Goal: Task Accomplishment & Management: Manage account settings

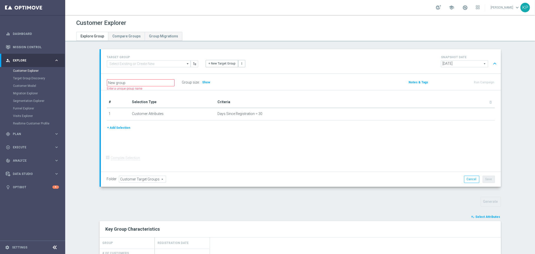
scroll to position [56, 0]
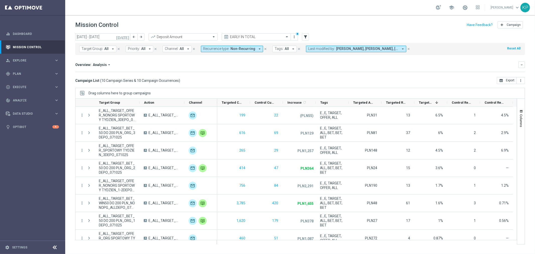
click at [201, 73] on mini-dashboard "Overview: Analysis arrow_drop_down keyboard_arrow_down Increase In Deposit Amou…" at bounding box center [300, 66] width 450 height 22
click at [343, 66] on div "Overview: Analysis arrow_drop_down" at bounding box center [296, 64] width 443 height 5
click at [332, 15] on header "Mission Control add Campaign" at bounding box center [300, 24] width 470 height 18
click at [43, 72] on span "Plan" at bounding box center [33, 73] width 41 height 3
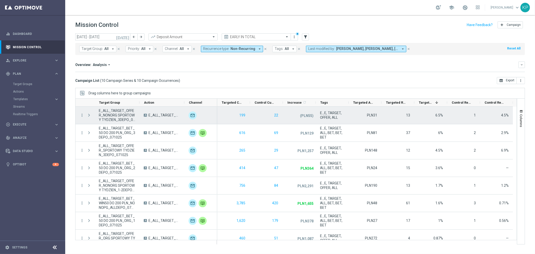
click at [113, 113] on span "E_ALL_TARGET_OFFER_NONORG SPORTOWY TYDZIEN_3DEPO_071025" at bounding box center [117, 115] width 36 height 14
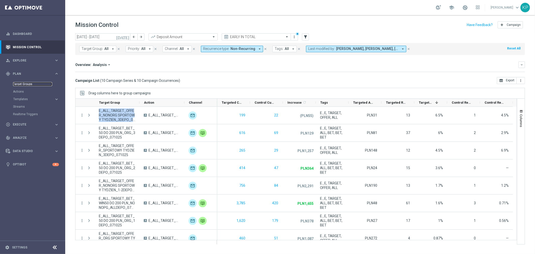
click at [30, 83] on link "Target Groups" at bounding box center [32, 84] width 39 height 4
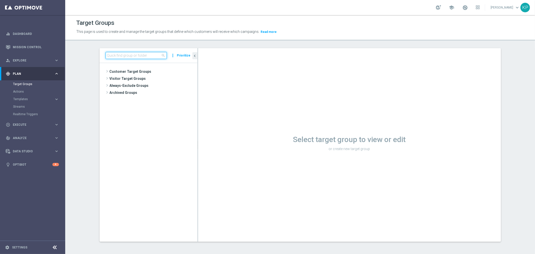
click at [149, 55] on input at bounding box center [136, 55] width 61 height 7
paste input "E_ALL_TARGET_OFFER_NONORG SPORTOWY TYDZIEN_3DEPO_071025"
type input "E_ALL_TARGET_OFFER_NONORG SPORTOWY TYDZIEN_3DEPO_071025"
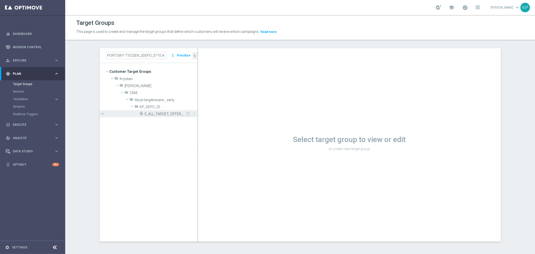
click at [158, 113] on span "E_ALL_TARGET_OFFER_NONORG SPORTOWY TYDZIEN_3DEPO_071025" at bounding box center [165, 114] width 41 height 4
click at [333, 31] on p "This page is used to create and manage the target groups that define which cust…" at bounding box center [243, 32] width 334 height 6
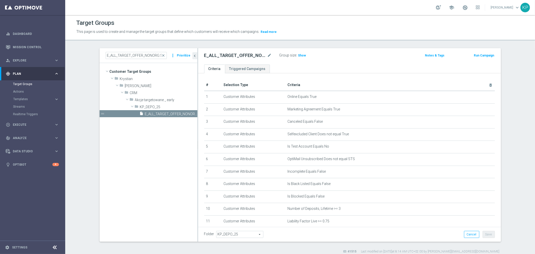
click at [335, 67] on ul "Criteria Triggered Campaigns" at bounding box center [349, 68] width 303 height 9
click at [337, 60] on div "E_ALL_TARGET_OFFER_NONORG SPORTOWY TYDZIEN_3DEPO_071025 mode_edit Group size : …" at bounding box center [349, 56] width 303 height 16
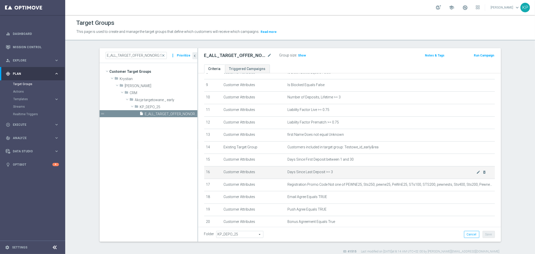
scroll to position [139, 0]
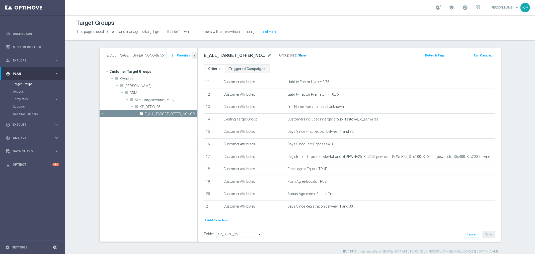
click at [299, 54] on span "Show" at bounding box center [302, 56] width 8 height 4
click at [300, 56] on span "785" at bounding box center [302, 56] width 6 height 5
click at [234, 56] on h2 "E_ALL_TARGET_OFFER_NONORG SPORTOWY TYDZIEN_3DEPO_071025" at bounding box center [235, 55] width 62 height 6
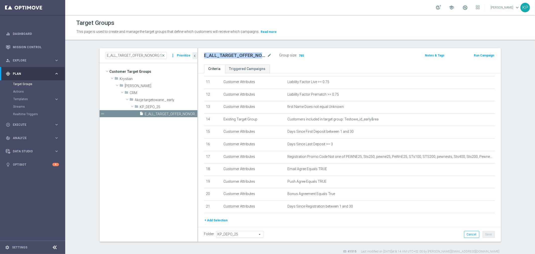
copy div "E_ALL_TARGET_OFFER_NONORG SPORTOWY TYDZIEN_3DEPO_071025"
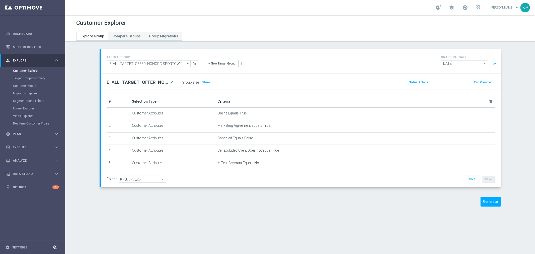
scroll to position [56, 0]
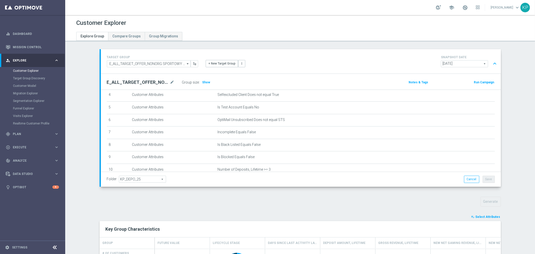
click at [299, 59] on div "+ New Target Group more_vert" at bounding box center [301, 60] width 198 height 13
click at [23, 46] on link "Mission Control" at bounding box center [36, 46] width 46 height 13
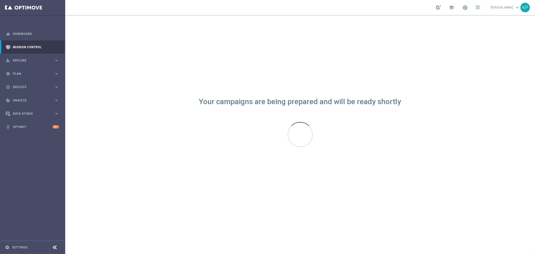
click at [172, 11] on div "school Krystian Potoczny keyboard_arrow_down KP" at bounding box center [300, 7] width 470 height 15
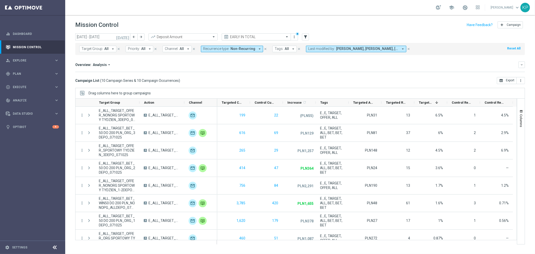
click at [253, 33] on div "EARLY IN TOTAL" at bounding box center [256, 36] width 69 height 7
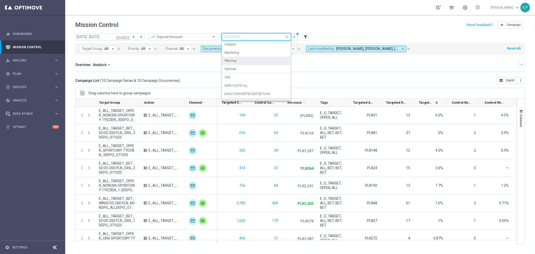
click at [245, 61] on div "Planning" at bounding box center [257, 61] width 64 height 8
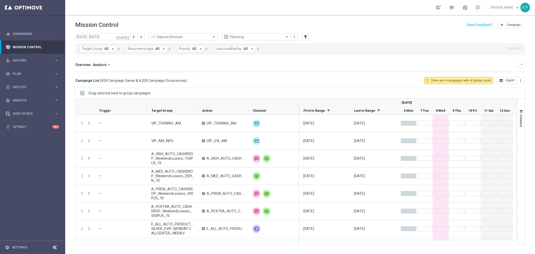
click at [129, 67] on div "Overview: Analysis arrow_drop_down keyboard_arrow_down" at bounding box center [300, 64] width 450 height 7
click at [134, 64] on div "Overview: Analysis arrow_drop_down" at bounding box center [296, 64] width 443 height 5
click at [392, 79] on div "Campaign List ( 659 Campaign Series & 4,209 Campaign Occurrences ) lightbulb_ou…" at bounding box center [300, 80] width 450 height 7
click at [373, 78] on div "Campaign List ( 659 Campaign Series & 4,209 Campaign Occurrences ) lightbulb_ou…" at bounding box center [300, 80] width 450 height 7
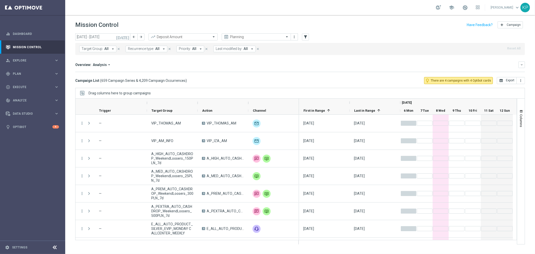
click at [357, 78] on div "Campaign List ( 659 Campaign Series & 4,209 Campaign Occurrences ) lightbulb_ou…" at bounding box center [300, 80] width 450 height 7
click at [352, 78] on div "Campaign List ( 659 Campaign Series & 4,209 Campaign Occurrences ) lightbulb_ou…" at bounding box center [300, 80] width 450 height 7
click at [323, 80] on div "Campaign List ( 659 Campaign Series & 4,209 Campaign Occurrences ) lightbulb_ou…" at bounding box center [300, 80] width 450 height 7
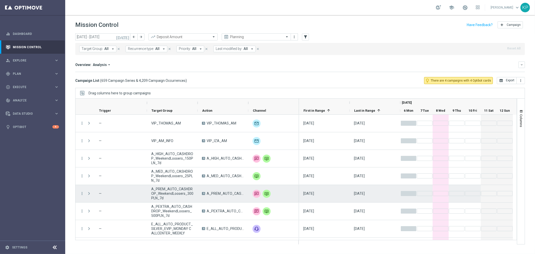
scroll to position [28, 0]
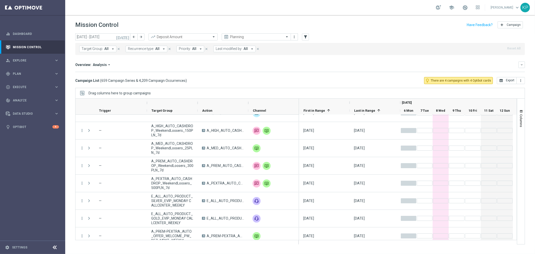
click at [218, 81] on div "Campaign List ( 659 Campaign Series & 4,209 Campaign Occurrences ) lightbulb_ou…" at bounding box center [300, 80] width 450 height 7
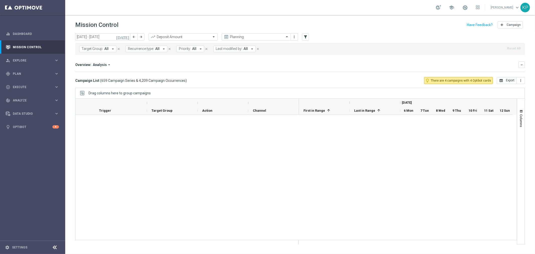
scroll to position [530, 0]
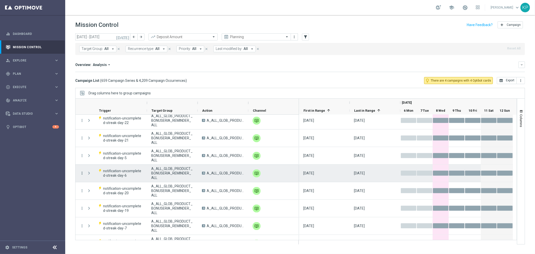
click at [80, 173] on icon "more_vert" at bounding box center [82, 173] width 5 height 5
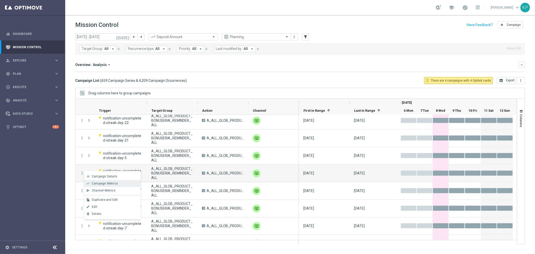
click at [118, 184] on div "Campaign Metrics" at bounding box center [115, 184] width 47 height 4
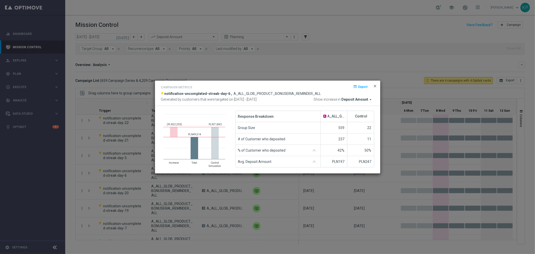
click at [375, 87] on span "close" at bounding box center [375, 86] width 4 height 4
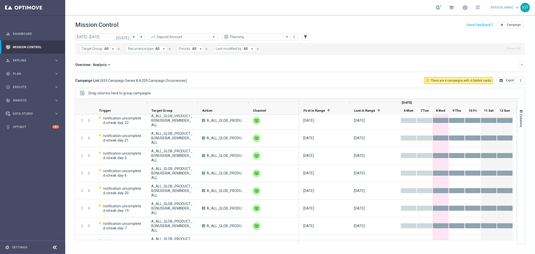
click at [289, 62] on div "Overview: Analysis arrow_drop_down" at bounding box center [296, 64] width 443 height 5
click at [278, 64] on div "Overview: Analysis arrow_drop_down" at bounding box center [296, 64] width 443 height 5
click at [57, 74] on icon "keyboard_arrow_right" at bounding box center [56, 73] width 5 height 5
click at [141, 66] on div "Overview: Analysis arrow_drop_down" at bounding box center [296, 64] width 443 height 5
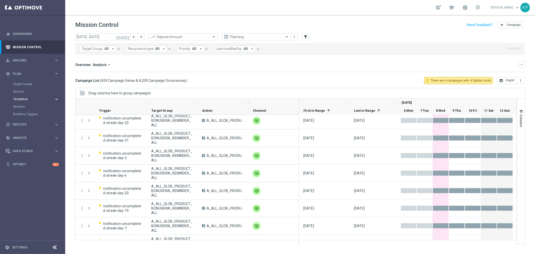
click at [50, 99] on div "Templates" at bounding box center [33, 99] width 41 height 3
click at [27, 106] on link "Optimail" at bounding box center [34, 107] width 37 height 4
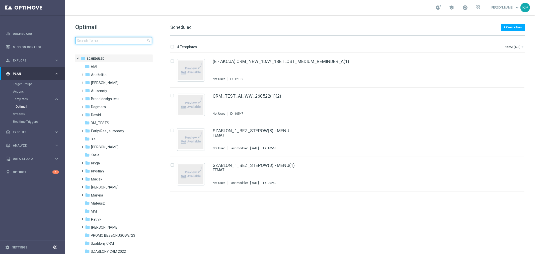
click at [110, 41] on input at bounding box center [113, 40] width 77 height 7
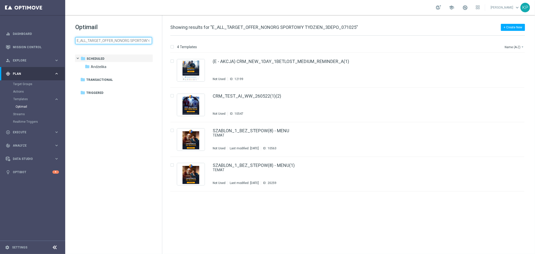
scroll to position [0, 40]
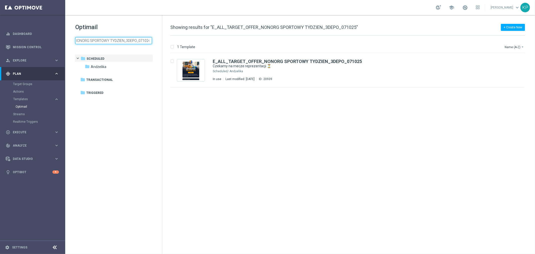
type input "E_ALL_TARGET_OFFER_NONORG SPORTOWY TYDZIEN_3DEPO_071025"
click at [155, 10] on div "school Krystian Potoczny keyboard_arrow_down KP" at bounding box center [300, 7] width 470 height 15
click at [302, 73] on div "Andżelika" at bounding box center [367, 71] width 274 height 4
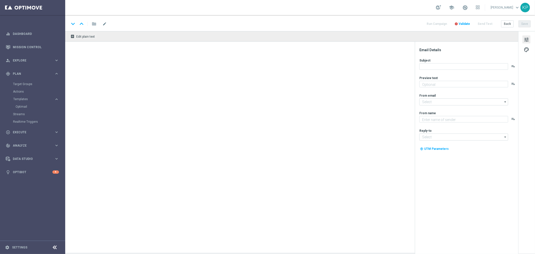
type textarea "Masz już swoje typy? Sprawdź ofertę i zagraj! 👈"
type input "oferta@sts.pl"
type textarea "STS"
type input "kontakt@sts.pl"
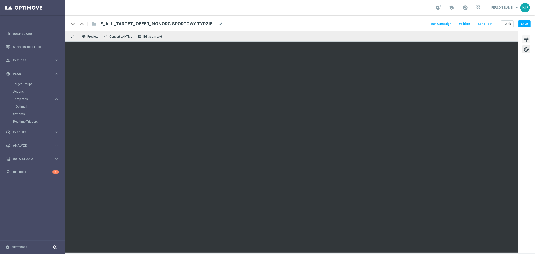
click at [529, 41] on span "tune" at bounding box center [527, 39] width 6 height 7
click at [525, 40] on span "tune" at bounding box center [527, 39] width 6 height 7
click at [328, 23] on div "keyboard_arrow_down keyboard_arrow_up folder E_ALL_TARGET_OFFER_NONORG SPORTOWY…" at bounding box center [300, 24] width 462 height 7
click at [317, 7] on div "school Krystian Potoczny keyboard_arrow_down KP" at bounding box center [300, 7] width 470 height 15
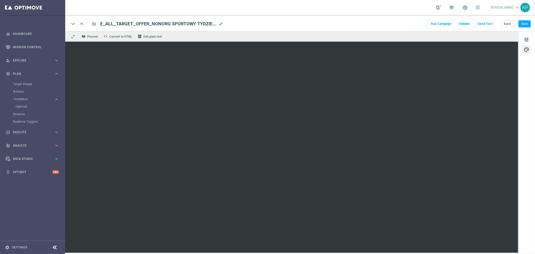
click at [491, 25] on button "Send Test" at bounding box center [485, 24] width 16 height 7
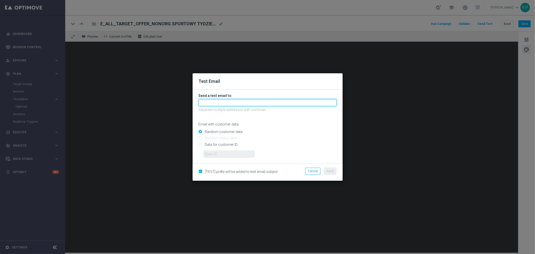
click at [242, 99] on input "text" at bounding box center [268, 102] width 138 height 7
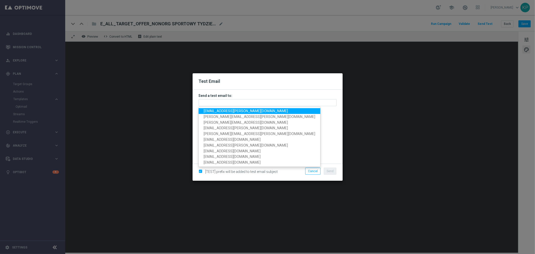
click at [240, 82] on h2 "Test Email" at bounding box center [268, 81] width 138 height 6
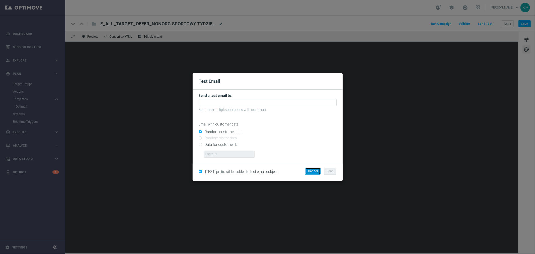
click at [313, 172] on button "Cancel" at bounding box center [312, 171] width 15 height 7
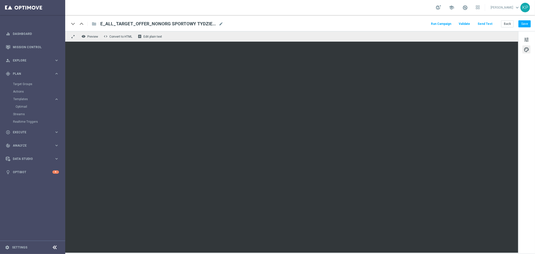
click at [243, 14] on div "school Krystian Potoczny keyboard_arrow_down KP" at bounding box center [300, 7] width 470 height 15
click at [252, 12] on div "school Krystian Potoczny keyboard_arrow_down KP" at bounding box center [300, 7] width 470 height 15
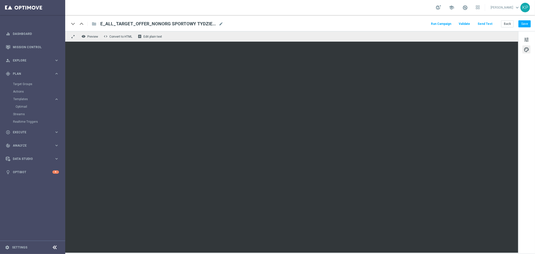
click at [262, 15] on div "school Krystian Potoczny keyboard_arrow_down KP" at bounding box center [300, 7] width 470 height 15
click at [259, 14] on div "school Krystian Potoczny keyboard_arrow_down KP" at bounding box center [300, 7] width 470 height 15
click at [253, 13] on div "school Krystian Potoczny keyboard_arrow_down KP" at bounding box center [300, 7] width 470 height 15
click at [352, 10] on div "school Krystian Potoczny keyboard_arrow_down KP" at bounding box center [300, 7] width 470 height 15
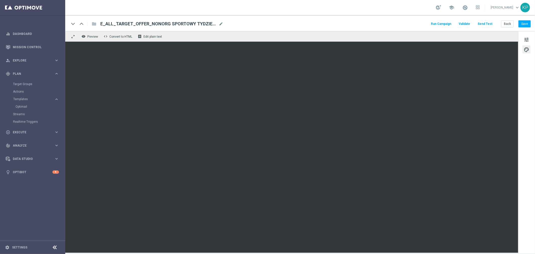
click at [184, 27] on div "keyboard_arrow_down keyboard_arrow_up folder E_ALL_TARGET_OFFER_NONORG SPORTOWY…" at bounding box center [300, 23] width 470 height 16
click at [184, 24] on span "E_ALL_TARGET_OFFER_NONORG SPORTOWY TYDZIEN_3DEPO_071025" at bounding box center [158, 24] width 116 height 6
drag, startPoint x: 256, startPoint y: 12, endPoint x: 292, endPoint y: 3, distance: 37.2
click at [257, 12] on div "school Krystian Potoczny keyboard_arrow_down KP" at bounding box center [300, 7] width 470 height 15
drag, startPoint x: 31, startPoint y: 41, endPoint x: 37, endPoint y: 43, distance: 6.1
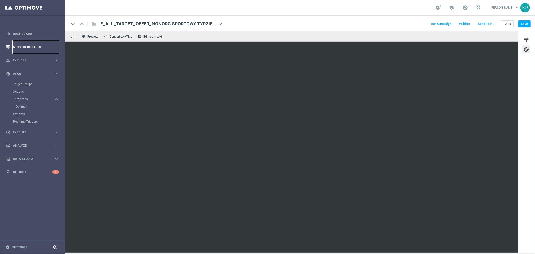
click at [31, 41] on link "Mission Control" at bounding box center [36, 46] width 46 height 13
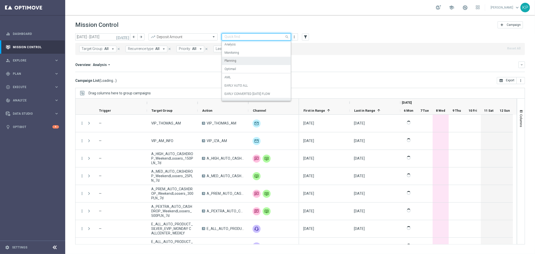
click at [246, 100] on label "EARLY IN TOTAL" at bounding box center [236, 102] width 23 height 4
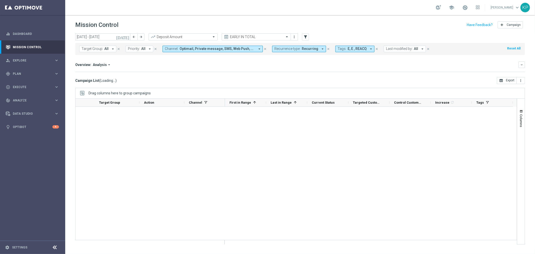
click at [289, 49] on span "Recurrence type:" at bounding box center [287, 49] width 26 height 4
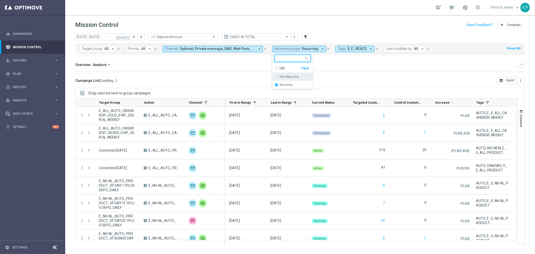
click at [275, 78] on div "Non-Recurring" at bounding box center [293, 77] width 36 height 8
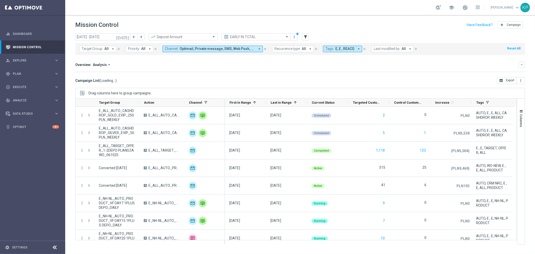
click at [246, 67] on div "Overview: Analysis arrow_drop_down keyboard_arrow_down" at bounding box center [300, 64] width 450 height 7
click at [293, 51] on button "Recurrence type: All arrow_drop_down" at bounding box center [293, 49] width 42 height 7
click at [280, 85] on label "Recurring" at bounding box center [286, 84] width 13 height 3
click at [238, 72] on mini-dashboard "Overview: Analysis arrow_drop_down keyboard_arrow_down Increase In Deposit Amou…" at bounding box center [300, 66] width 450 height 22
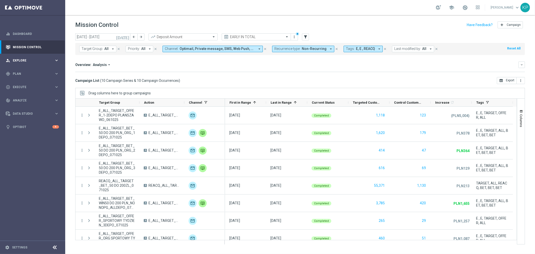
click at [58, 59] on icon "keyboard_arrow_right" at bounding box center [56, 60] width 5 height 5
click at [56, 161] on icon "keyboard_arrow_right" at bounding box center [56, 160] width 5 height 5
click at [54, 101] on icon "keyboard_arrow_right" at bounding box center [56, 100] width 5 height 5
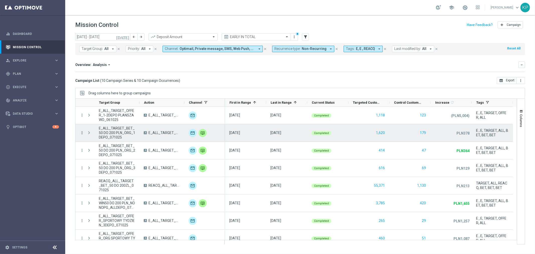
click at [83, 131] on icon "more_vert" at bounding box center [82, 132] width 5 height 5
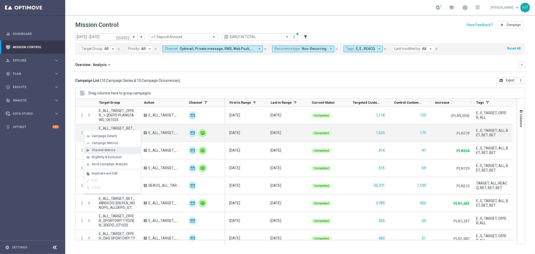
click at [105, 149] on span "Channel Metrics" at bounding box center [104, 150] width 24 height 4
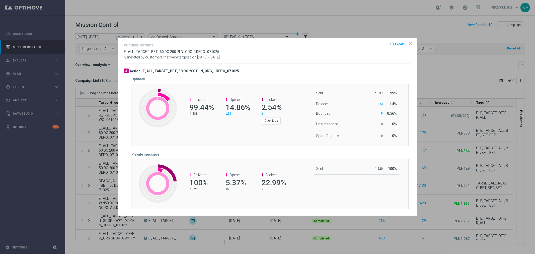
click at [272, 147] on div at bounding box center [267, 149] width 287 height 6
drag, startPoint x: 131, startPoint y: 153, endPoint x: 163, endPoint y: 154, distance: 32.4
click at [162, 153] on div "Private message Created with Highcharts 9.3.3 Delivered 100% 1,620 Opened 5.37%…" at bounding box center [268, 180] width 285 height 57
click at [169, 154] on div "Private message" at bounding box center [273, 154] width 283 height 4
click at [271, 119] on button "Click Map" at bounding box center [271, 120] width 19 height 7
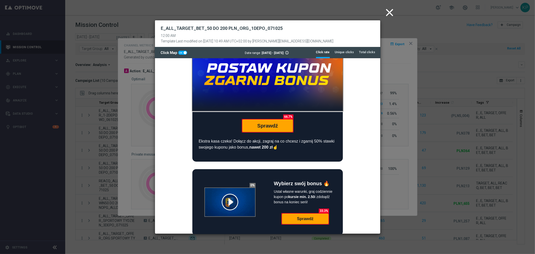
scroll to position [56, 0]
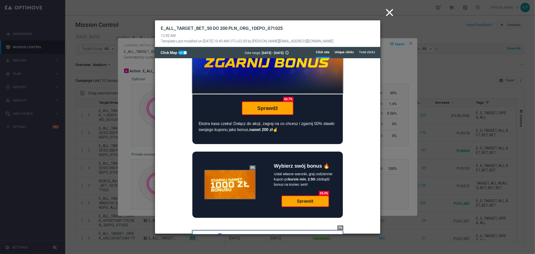
click at [349, 52] on tab-header "Unique clicks" at bounding box center [344, 52] width 19 height 4
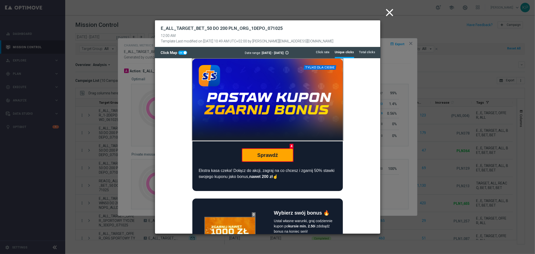
scroll to position [0, 0]
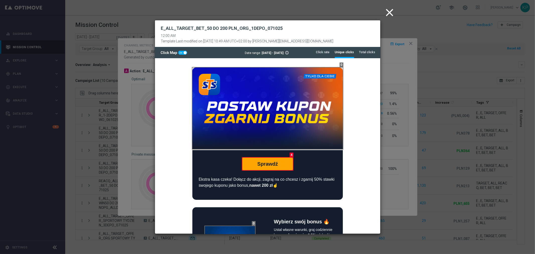
click at [387, 14] on icon "close" at bounding box center [390, 12] width 13 height 13
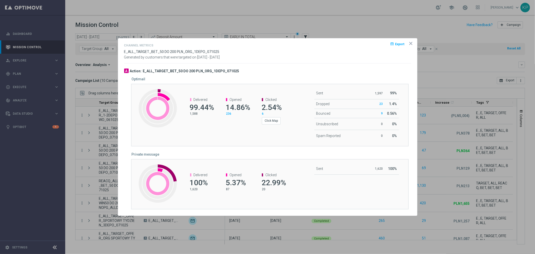
click at [409, 42] on icon "icon" at bounding box center [410, 43] width 5 height 5
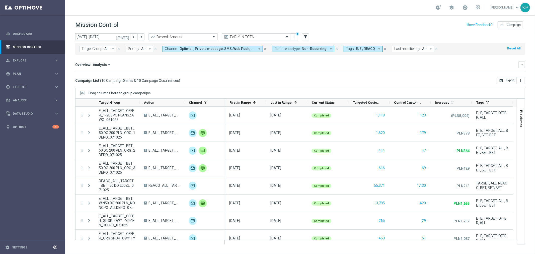
click at [367, 24] on div "Mission Control add Campaign" at bounding box center [300, 25] width 450 height 10
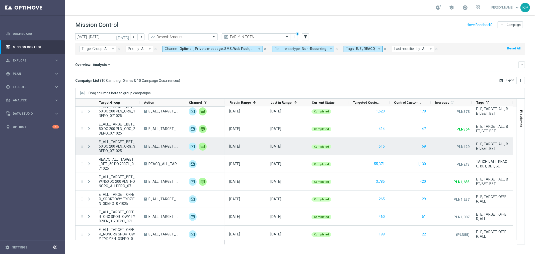
scroll to position [42, 0]
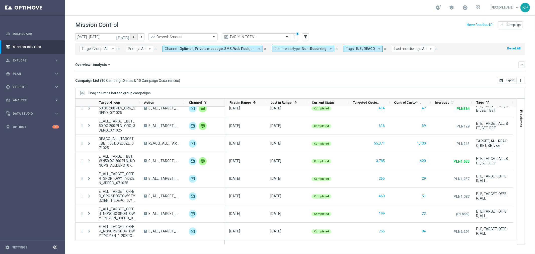
click at [134, 35] on icon "arrow_back" at bounding box center [134, 37] width 4 height 4
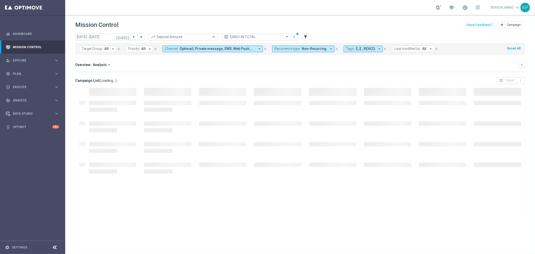
type input "29 Sep 2025 - 05 Oct 2025"
click at [232, 75] on mini-dashboard "Overview: Analysis arrow_drop_down keyboard_arrow_down Increase In Deposit Amou…" at bounding box center [300, 66] width 450 height 22
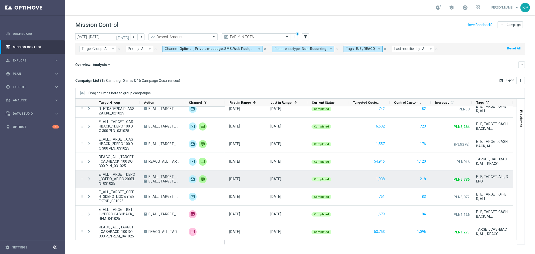
scroll to position [130, 0]
click at [81, 179] on icon "more_vert" at bounding box center [82, 178] width 5 height 5
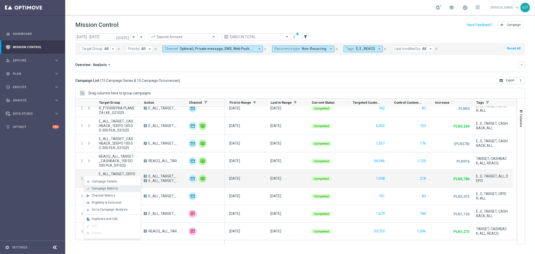
click at [105, 188] on span "Campaign Metrics" at bounding box center [105, 189] width 26 height 4
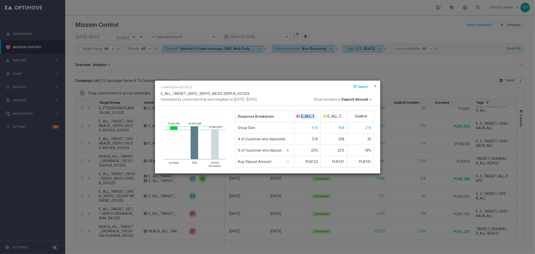
drag, startPoint x: 297, startPoint y: 114, endPoint x: 317, endPoint y: 115, distance: 19.6
click at [317, 115] on span "A E_ALL_TARGET_DEPO_3DEPO_AB DO 200PLNA25_031025" at bounding box center [307, 116] width 21 height 11
click at [314, 117] on span "E_ALL_TARGET_DEPO_3DEPO_AB DO 200PLNA25_031025" at bounding box center [309, 116] width 17 height 4
drag, startPoint x: 330, startPoint y: 116, endPoint x: 343, endPoint y: 116, distance: 13.3
click at [343, 116] on span "E_ALL_TARGET_DEPO_3DEPO_AB DO 200PLNB50_031025" at bounding box center [336, 116] width 17 height 4
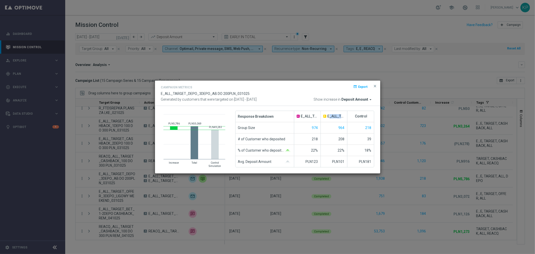
click at [342, 117] on span "E_ALL_TARGET_DEPO_3DEPO_AB DO 200PLNB50_031025" at bounding box center [336, 116] width 17 height 4
click at [320, 161] on div "PLN123" at bounding box center [307, 161] width 27 height 11
drag, startPoint x: 338, startPoint y: 161, endPoint x: 345, endPoint y: 161, distance: 7.3
click at [345, 161] on div "PLN101" at bounding box center [334, 161] width 27 height 11
click at [378, 87] on div "Campaign Metrics open_in_browser Export E_ALL_TARGET_DEPO_3DEPO_AB DO 200PLN_03…" at bounding box center [267, 93] width 225 height 25
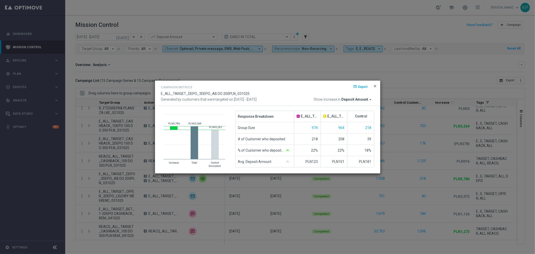
click at [377, 87] on span "close" at bounding box center [375, 86] width 4 height 4
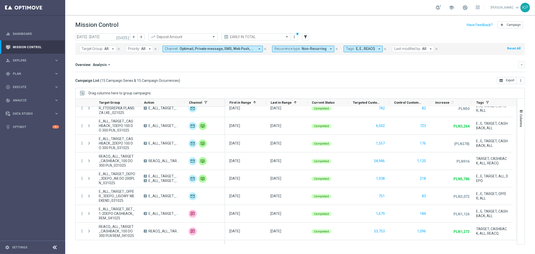
click at [372, 75] on mini-dashboard "Overview: Analysis arrow_drop_down keyboard_arrow_down Increase In Deposit Amou…" at bounding box center [300, 66] width 450 height 22
click at [344, 66] on div "Overview: Analysis arrow_drop_down" at bounding box center [296, 64] width 443 height 5
click at [287, 74] on mini-dashboard "Overview: Analysis arrow_drop_down keyboard_arrow_down Increase In Deposit Amou…" at bounding box center [300, 66] width 450 height 22
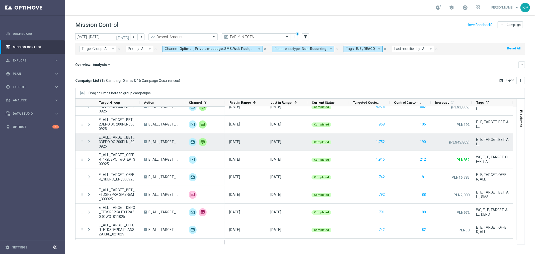
scroll to position [0, 0]
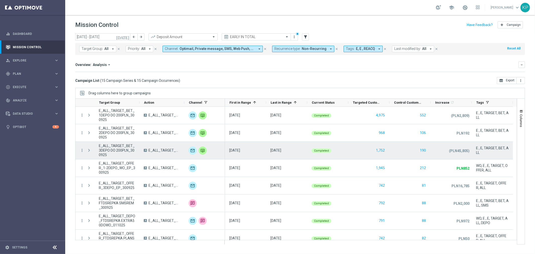
click at [124, 144] on span "E_ALL_TARGET_BET_3DEPO DO 200PLN_300925" at bounding box center [117, 151] width 36 height 14
click at [82, 149] on icon "more_vert" at bounding box center [82, 150] width 5 height 5
click at [104, 156] on div "list Campaign Details" at bounding box center [112, 153] width 56 height 7
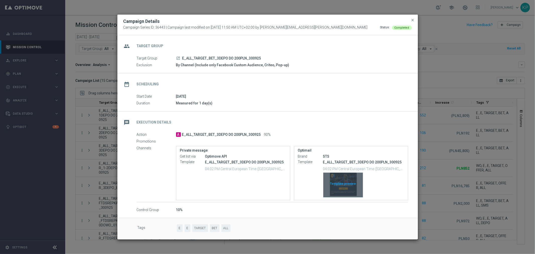
click at [349, 185] on div "Template preview" at bounding box center [343, 185] width 40 height 25
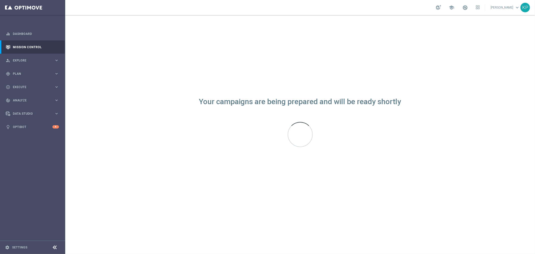
click at [167, 10] on div "school Krystian Potoczny keyboard_arrow_down KP" at bounding box center [300, 7] width 470 height 15
click at [177, 8] on div "school Krystian Potoczny keyboard_arrow_down KP" at bounding box center [300, 7] width 470 height 15
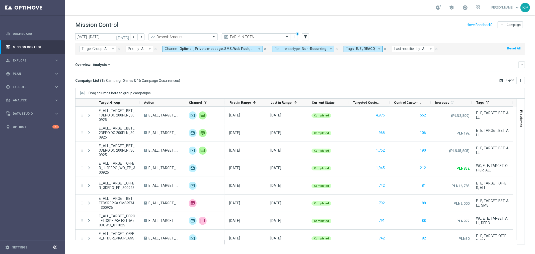
click at [238, 22] on div "Mission Control add Campaign" at bounding box center [300, 25] width 450 height 10
click at [39, 72] on span "Plan" at bounding box center [33, 73] width 41 height 3
drag, startPoint x: 31, startPoint y: 82, endPoint x: 8, endPoint y: 74, distance: 24.8
click at [31, 82] on link "Target Groups" at bounding box center [32, 84] width 39 height 4
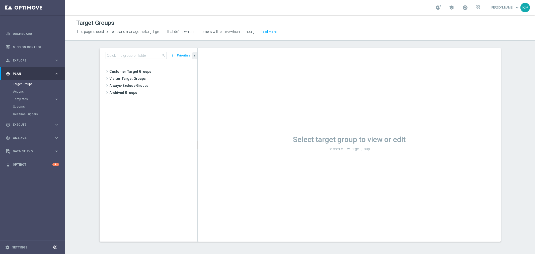
click at [135, 51] on div "search more_vert Prioritize" at bounding box center [149, 55] width 98 height 15
click at [134, 53] on input at bounding box center [136, 55] width 61 height 7
paste input "E_ALL_AUTO_PRODUCT_WO NONDEPO DAY1_DAILY"
click at [129, 55] on input "E_ALL_AUTO_PRODUCT_WO NONDEPO DAY1_DAILY" at bounding box center [136, 55] width 61 height 7
paste input "1DEPO DAY3SMS"
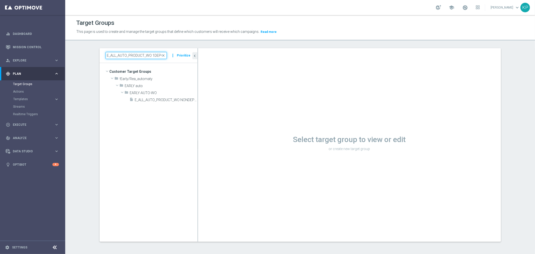
scroll to position [0, 26]
type input "E_ALL_AUTO_PRODUCT_WO 1DEPO DAY3SMS_DAILY"
click at [149, 101] on span "E_ALL_AUTO_PRODUCT_WO 1DEPO DAY3SMS_DAILY" at bounding box center [160, 100] width 51 height 4
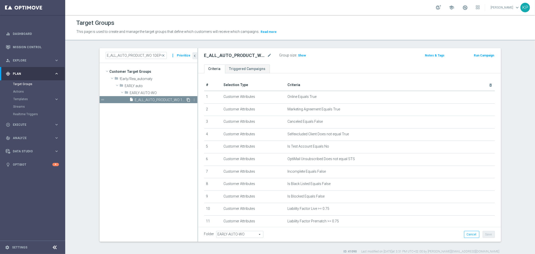
click at [187, 100] on icon "content_copy" at bounding box center [189, 100] width 4 height 4
click at [267, 54] on icon "mode_edit" at bounding box center [269, 55] width 5 height 6
click at [221, 55] on input "Copy of E_ALL_AUTO_PRODUCT_WO 1DEPO DAY3SMS_DAILY" at bounding box center [238, 55] width 68 height 7
drag, startPoint x: 215, startPoint y: 57, endPoint x: 202, endPoint y: 58, distance: 12.9
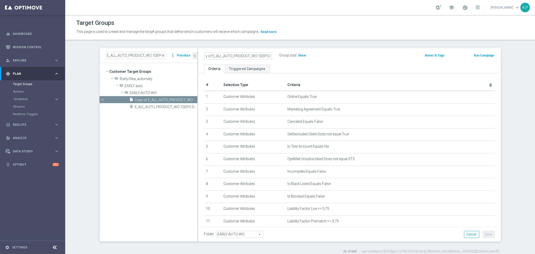
click at [204, 58] on input "Copy of E_ALL_AUTO_PRODUCT_WO 1DEPO DAY3SMS_DAILY" at bounding box center [238, 55] width 68 height 7
click at [216, 58] on input "Copy of E_ALL_AUTO_PRODUCT_WO 1DEPO DAY3SMS_DAILY" at bounding box center [238, 55] width 68 height 7
drag, startPoint x: 217, startPoint y: 55, endPoint x: 186, endPoint y: 56, distance: 30.6
click at [186, 56] on as-split "E_ALL_AUTO_PRODUCT_WO 1DEPO DAY3SMS_DAILY close more_vert Prioritize Customer T…" at bounding box center [300, 144] width 401 height 193
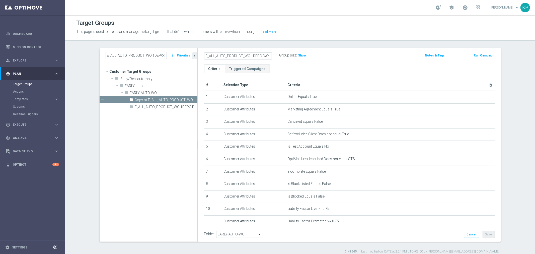
scroll to position [0, 18]
drag, startPoint x: 275, startPoint y: 55, endPoint x: 286, endPoint y: 54, distance: 10.8
click at [286, 54] on div "E_ALL_AUTO_PRODUCT_WO 1DEPO DAY3SMS_DAILY Group size : Show" at bounding box center [299, 56] width 199 height 8
click at [246, 54] on input "E_ALL_AUTO_PRODUCT_WO 1DEPO DAY3SMS_DAILY" at bounding box center [238, 55] width 68 height 7
click at [251, 55] on input "E_ALL_AUTO_PRODUCT_WO 1DEPO DAY3SMS_DAILY" at bounding box center [238, 55] width 68 height 7
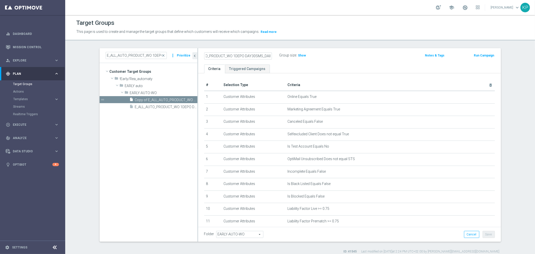
scroll to position [0, 20]
drag, startPoint x: 240, startPoint y: 55, endPoint x: 290, endPoint y: 55, distance: 49.2
click at [290, 55] on div "E_ALL_AUTO_PRODUCT_WO 1DEPO DAY30SMS_DAILY Group size : Show" at bounding box center [299, 56] width 199 height 8
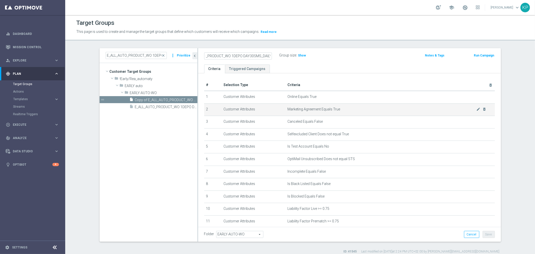
type input "E_ALL_AUTO_PRODUCT_WO 1DEPO DAY30SMS_DAILY"
click at [327, 108] on span "Marketing Agreement Equals True" at bounding box center [382, 109] width 189 height 4
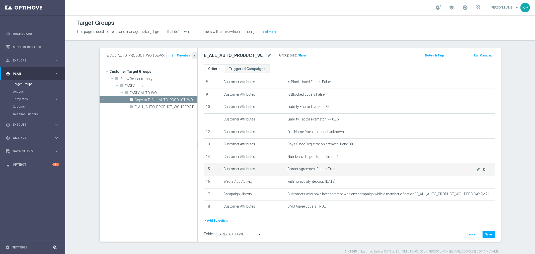
scroll to position [111, 0]
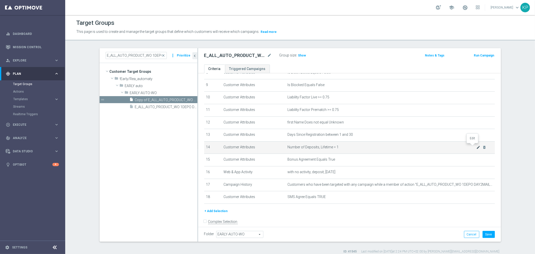
click at [476, 145] on icon "mode_edit" at bounding box center [478, 147] width 4 height 4
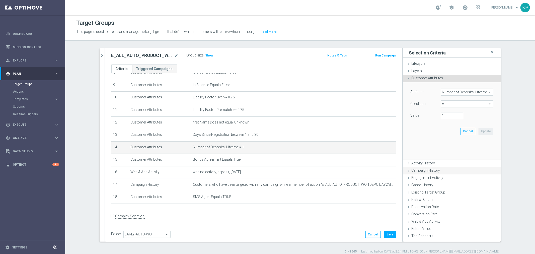
scroll to position [110, 0]
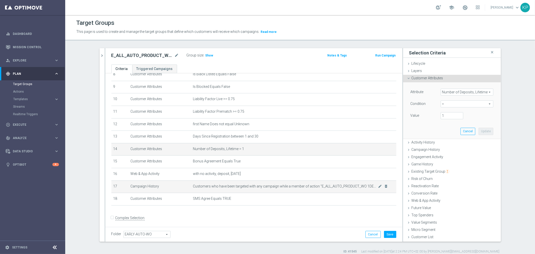
click at [290, 184] on span "Customers who have been targeted with any campaign while a member of action "E_…" at bounding box center [285, 186] width 185 height 4
click at [378, 186] on icon "mode_edit" at bounding box center [380, 186] width 4 height 4
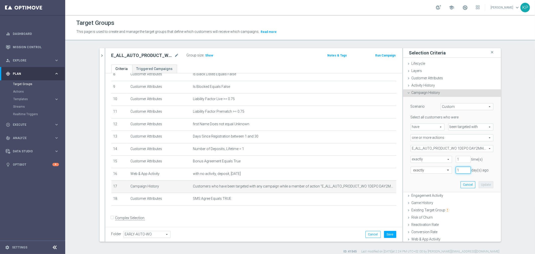
drag, startPoint x: 456, startPoint y: 169, endPoint x: 448, endPoint y: 169, distance: 8.0
click at [452, 169] on div "1 day(s) ago" at bounding box center [463, 170] width 23 height 7
type input "23"
click at [435, 178] on div "Scenario Custom Custom arrow_drop_down search Select all customers who were hav…" at bounding box center [452, 144] width 90 height 95
click at [450, 152] on div "Select all customers who were have have arrow_drop_down search been targeted wi…" at bounding box center [452, 144] width 83 height 58
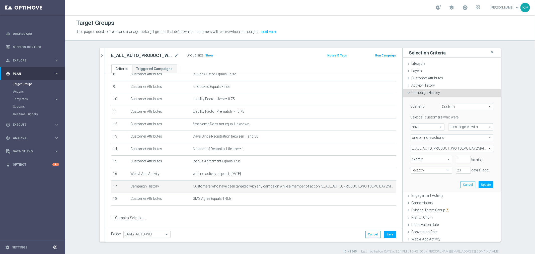
click at [445, 149] on span "E_ALL_AUTO_PRODUCT_WO 1DEPO DAY2MAIL_DAILY" at bounding box center [452, 148] width 82 height 7
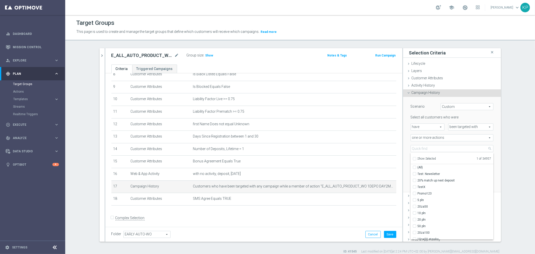
click at [418, 157] on span "Show Selected" at bounding box center [427, 159] width 19 height 4
click at [415, 158] on input "Show Selected" at bounding box center [414, 159] width 3 height 3
checkbox input "true"
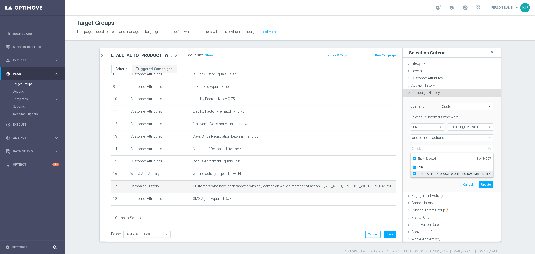
click at [414, 174] on input "E_ALL_AUTO_PRODUCT_WO 1DEPO DAY2MAIL_DAILY" at bounding box center [415, 173] width 3 height 3
checkbox input "false"
type input "Select Action"
checkbox input "false"
click at [413, 161] on input "Show Selected" at bounding box center [414, 159] width 3 height 3
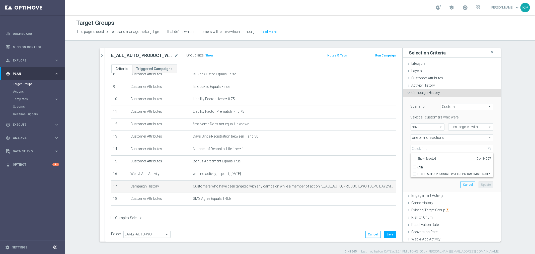
checkbox input "false"
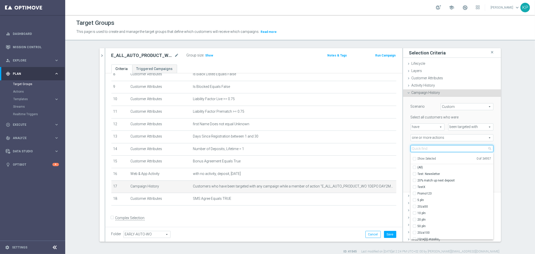
click at [416, 149] on input "search" at bounding box center [452, 148] width 83 height 7
paste input "E_ALL_AUTO_PRODUCT_WO 1DEPO DAY7MAIL_DAILY"
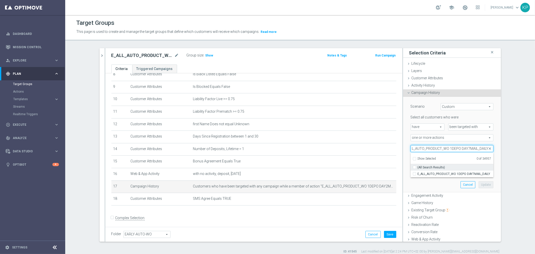
type input "E_ALL_AUTO_PRODUCT_WO 1DEPO DAY7MAIL_DAILY"
click at [420, 172] on span "E_ALL_AUTO_PRODUCT_WO 1DEPO DAY7MAIL_DAILY" at bounding box center [456, 174] width 76 height 4
click at [418, 172] on input "E_ALL_AUTO_PRODUCT_WO 1DEPO DAY7MAIL_DAILY" at bounding box center [415, 173] width 3 height 3
checkbox input "true"
type input "E_ALL_AUTO_PRODUCT_WO 1DEPO DAY7MAIL_DAILY"
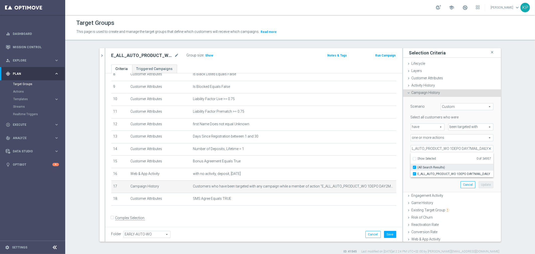
checkbox input "true"
click at [506, 154] on div "E_ALL_AUTO_PRODUCT_WO 1DEPO DAY3SMS_DAILY close more_vert Prioritize Customer T…" at bounding box center [300, 150] width 421 height 205
click at [482, 183] on button "Update" at bounding box center [486, 184] width 15 height 7
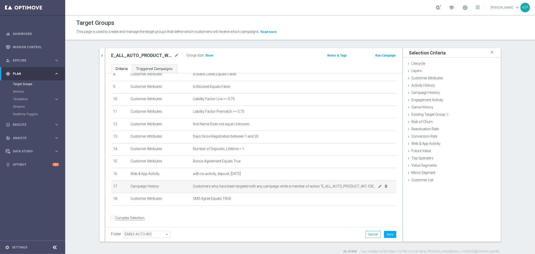
scroll to position [5, 0]
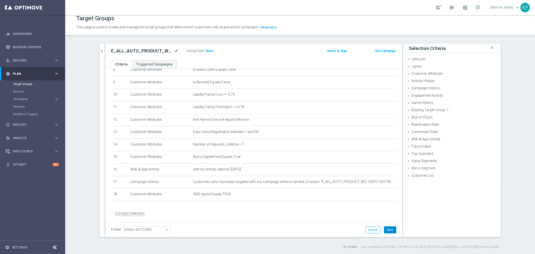
click at [389, 230] on button "Save" at bounding box center [390, 229] width 12 height 7
click at [161, 52] on h2 "E_ALL_AUTO_PRODUCT_WO 1DEPO DAY30SMS_DAILY" at bounding box center [142, 51] width 62 height 6
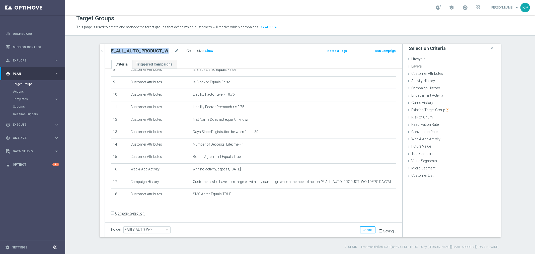
copy div "E_ALL_AUTO_PRODUCT_WO 1DEPO DAY30SMS_DAILY"
click at [139, 53] on h2 "E_ALL_AUTO_PRODUCT_WO 1DEPO DAY30SMS_DAILY" at bounding box center [142, 51] width 62 height 6
copy div "E_ALL_AUTO_PRODUCT_WO 1DEPO DAY30SMS_DAILY"
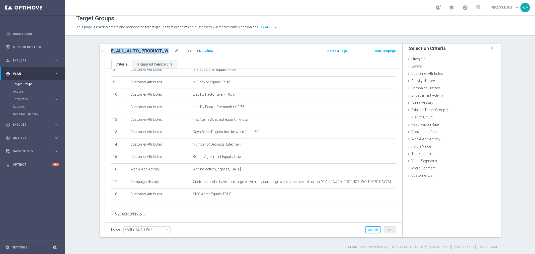
click at [152, 49] on h2 "E_ALL_AUTO_PRODUCT_WO 1DEPO DAY30SMS_DAILY" at bounding box center [142, 51] width 62 height 6
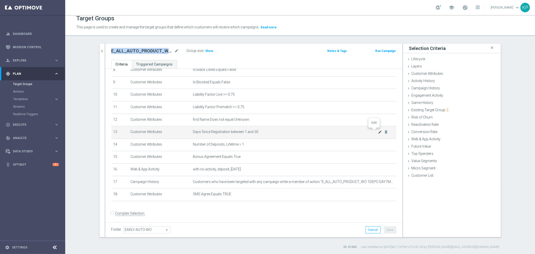
click at [378, 131] on icon "mode_edit" at bounding box center [380, 132] width 4 height 4
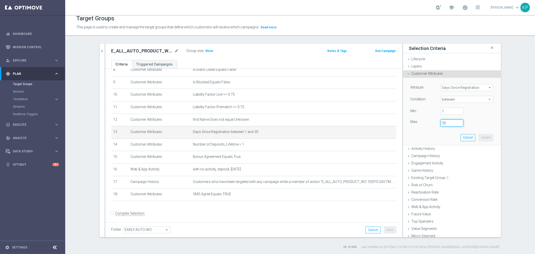
drag, startPoint x: 443, startPoint y: 123, endPoint x: 434, endPoint y: 123, distance: 9.3
click at [437, 123] on div "30" at bounding box center [452, 122] width 30 height 7
type input "29"
click at [480, 136] on button "Update" at bounding box center [486, 137] width 15 height 7
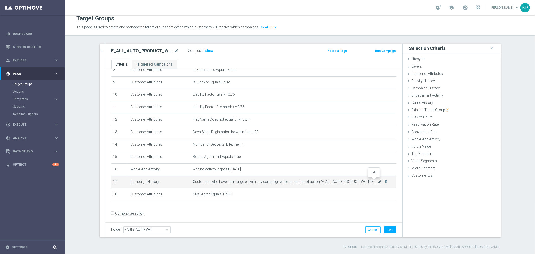
click at [378, 181] on icon "mode_edit" at bounding box center [380, 182] width 4 height 4
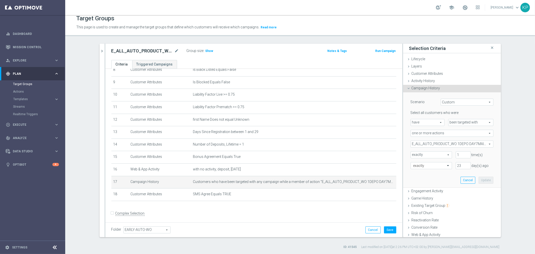
click at [435, 122] on span "have" at bounding box center [427, 122] width 33 height 7
click at [430, 135] on span "have not" at bounding box center [427, 136] width 28 height 4
type input "have not"
click at [438, 141] on span "E_ALL_AUTO_PRODUCT_WO 1DEPO DAY7MAIL_DAILY" at bounding box center [452, 144] width 82 height 7
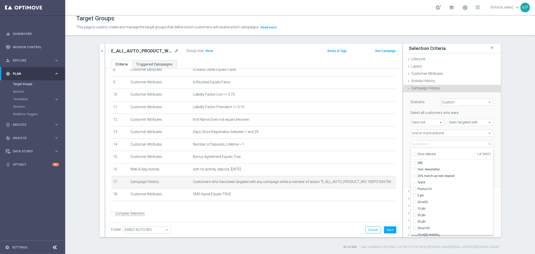
click at [418, 153] on span "Show Selected" at bounding box center [427, 154] width 19 height 4
click at [415, 153] on input "Show Selected" at bounding box center [414, 154] width 3 height 3
checkbox input "true"
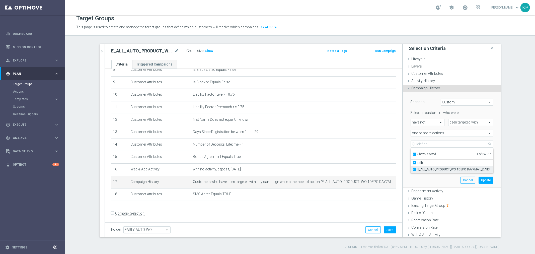
click at [414, 168] on input "E_ALL_AUTO_PRODUCT_WO 1DEPO DAY7MAIL_DAILY" at bounding box center [415, 169] width 3 height 3
checkbox input "false"
type input "Select Action"
checkbox input "false"
click at [413, 145] on input "search" at bounding box center [452, 143] width 83 height 7
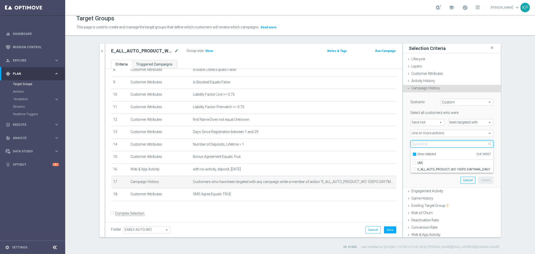
paste input "E_ALL_AUTO_PRODUCT_WO 1DEPO DAY1MAIL_DAILY"
type input "E_ALL_AUTO_PRODUCT_WO 1DEPO DAY1MAIL_DAILY"
click at [418, 152] on label "Show Selected" at bounding box center [427, 154] width 19 height 5
click at [413, 153] on input "Show Selected" at bounding box center [414, 154] width 3 height 3
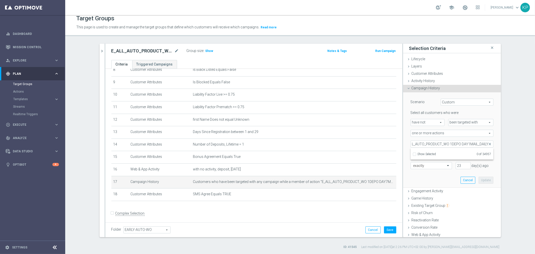
checkbox input "false"
click at [418, 167] on span "E_ALL_AUTO_PRODUCT_WO 1DEPO DAY1MAIL_DAILY" at bounding box center [456, 169] width 76 height 4
click at [417, 168] on input "E_ALL_AUTO_PRODUCT_WO 1DEPO DAY1MAIL_DAILY" at bounding box center [415, 169] width 3 height 3
checkbox input "true"
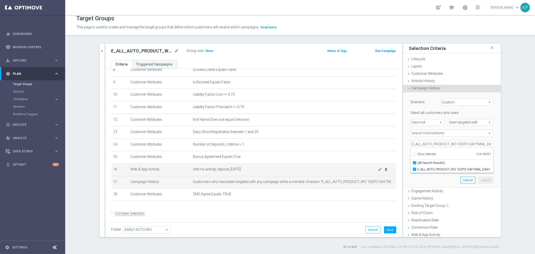
type input "E_ALL_AUTO_PRODUCT_WO 1DEPO DAY1MAIL_DAILY"
checkbox input "true"
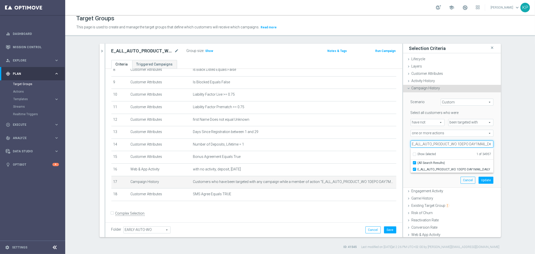
click at [421, 141] on input "E_ALL_AUTO_PRODUCT_WO 1DEPO DAY1MAIL_DAILY" at bounding box center [452, 143] width 83 height 7
paste input "2"
type input "E_ALL_AUTO_PRODUCT_WO 1DEPO DAY2MAIL_DAILY"
click at [414, 161] on input "(All Search Results)" at bounding box center [415, 162] width 3 height 3
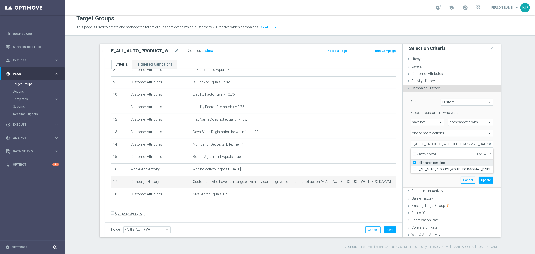
checkbox input "false"
click at [414, 168] on input "E_ALL_AUTO_PRODUCT_WO 1DEPO DAY2MAIL_DAILY" at bounding box center [415, 169] width 3 height 3
checkbox input "true"
type input "Selected 2 of 34957"
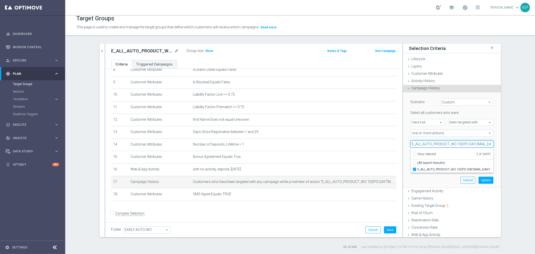
click at [438, 146] on input "E_ALL_AUTO_PRODUCT_WO 1DEPO DAY2MAIL_DAILY" at bounding box center [452, 143] width 83 height 7
paste input "3SMS"
type input "E_ALL_AUTO_PRODUCT_WO 1DEPO DAY3SMS_DAILY"
click at [414, 169] on input "E_ALL_AUTO_PRODUCT_WO 1DEPO DAY3SMS_DAILY" at bounding box center [415, 169] width 3 height 3
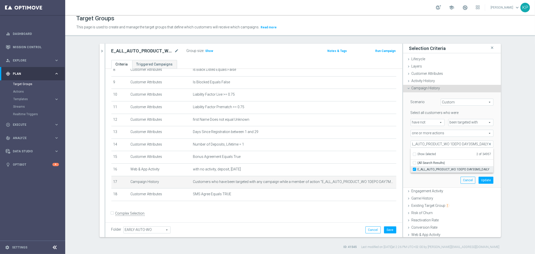
checkbox input "true"
type input "Selected 3 of 34957"
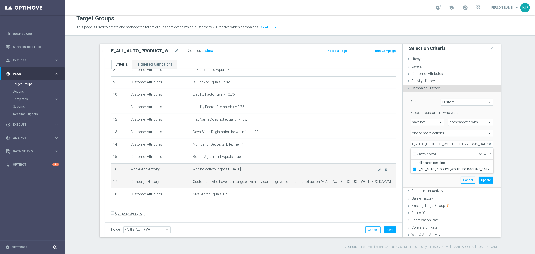
scroll to position [0, 0]
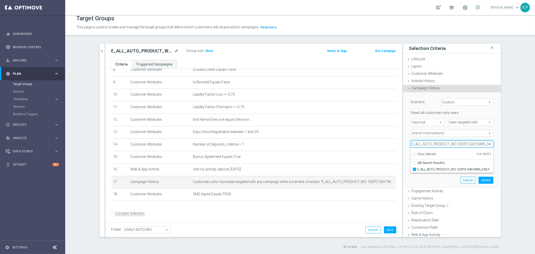
click at [421, 141] on input "E_ALL_AUTO_PRODUCT_WO 1DEPO DAY3SMS_DAILY" at bounding box center [452, 143] width 83 height 7
paste input "5MAIL"
type input "E_ALL_AUTO_PRODUCT_WO 1DEPO DAY5MAIL_DAILY"
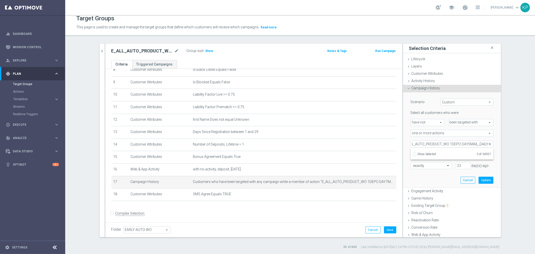
click at [513, 139] on section "E_ALL_AUTO_PRODUCT_WO 1DEPO DAY3SMS_DAILY close more_vert Prioritize Customer T…" at bounding box center [300, 146] width 470 height 205
click at [440, 155] on span "exactly" at bounding box center [431, 155] width 41 height 7
click at [433, 163] on span "more than" at bounding box center [431, 162] width 36 height 4
type input "more than"
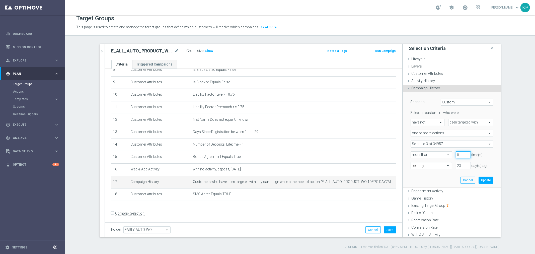
type input "0"
click at [462, 155] on input "0" at bounding box center [463, 154] width 15 height 7
click at [438, 164] on div at bounding box center [431, 166] width 41 height 5
click at [431, 173] on label "during the previous" at bounding box center [425, 173] width 25 height 4
click at [456, 166] on input "number" at bounding box center [463, 165] width 15 height 7
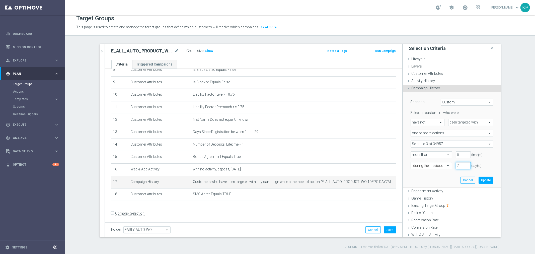
type input "7"
click at [439, 175] on div "Scenario Custom Custom arrow_drop_down search Select all customers who were hav…" at bounding box center [452, 139] width 90 height 95
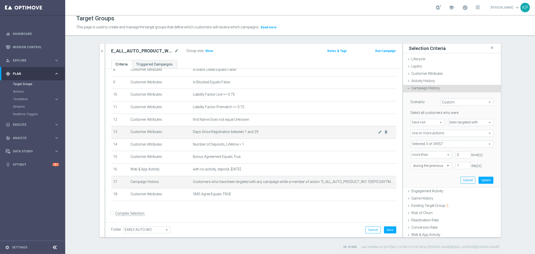
click at [378, 131] on icon "mode_edit" at bounding box center [380, 132] width 4 height 4
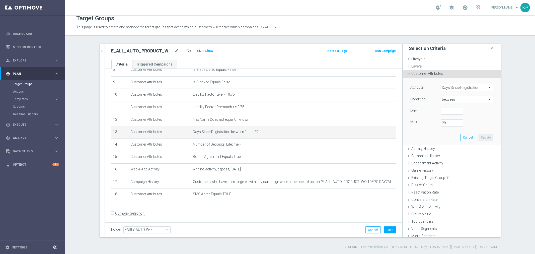
click at [450, 100] on span "between" at bounding box center [467, 99] width 52 height 7
click at [446, 126] on span "=" at bounding box center [467, 126] width 48 height 4
type input "="
click at [445, 116] on div "Attribute Days Since Registration Days Since Registration arrow_drop_down searc…" at bounding box center [452, 106] width 90 height 56
click at [445, 113] on input "number" at bounding box center [452, 111] width 23 height 7
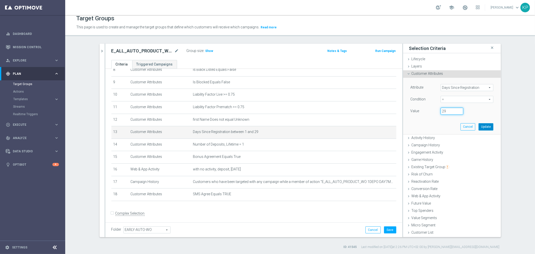
type input "29"
click at [482, 127] on button "Update" at bounding box center [486, 126] width 15 height 7
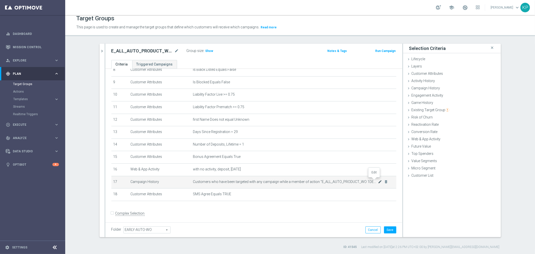
click at [378, 180] on icon "mode_edit" at bounding box center [380, 182] width 4 height 4
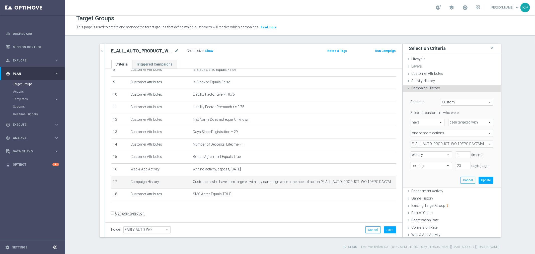
click at [440, 152] on span "exactly" at bounding box center [431, 155] width 41 height 7
click at [428, 162] on span "more than" at bounding box center [431, 162] width 36 height 4
type input "more than"
type input "0"
click at [461, 156] on input "0" at bounding box center [463, 154] width 15 height 7
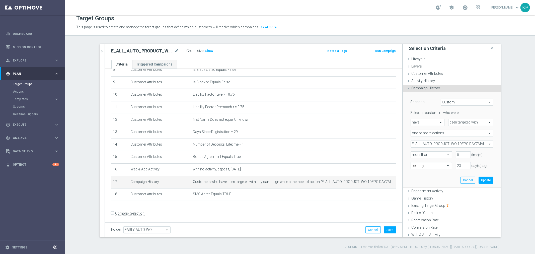
click at [430, 122] on span "have" at bounding box center [427, 122] width 33 height 7
click at [430, 134] on span "have not" at bounding box center [427, 136] width 28 height 4
type input "have not"
click at [443, 142] on span "E_ALL_AUTO_PRODUCT_WO 1DEPO DAY7MAIL_DAILY" at bounding box center [452, 144] width 82 height 7
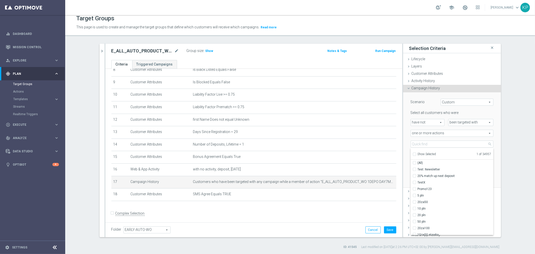
click at [423, 154] on span "Show Selected" at bounding box center [427, 154] width 19 height 4
click at [416, 154] on input "Show Selected" at bounding box center [414, 154] width 3 height 3
checkbox input "true"
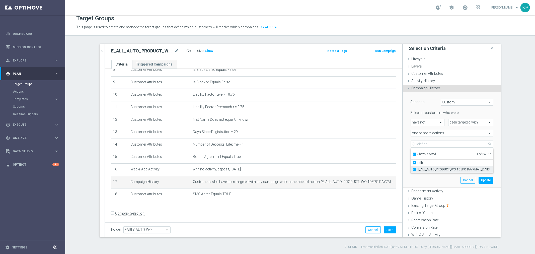
click at [420, 167] on span "E_ALL_AUTO_PRODUCT_WO 1DEPO DAY7MAIL_DAILY" at bounding box center [456, 169] width 76 height 4
click at [418, 168] on input "E_ALL_AUTO_PRODUCT_WO 1DEPO DAY7MAIL_DAILY" at bounding box center [415, 169] width 3 height 3
checkbox input "false"
type input "Select Action"
checkbox input "false"
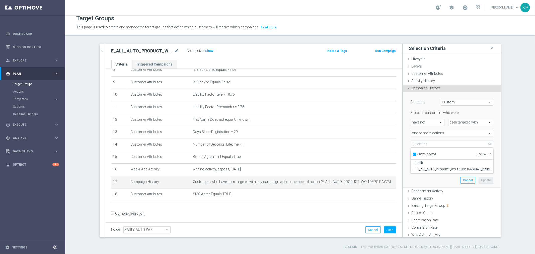
click at [418, 153] on span "Show Selected" at bounding box center [427, 154] width 19 height 4
click at [416, 153] on input "Show Selected" at bounding box center [414, 154] width 3 height 3
checkbox input "false"
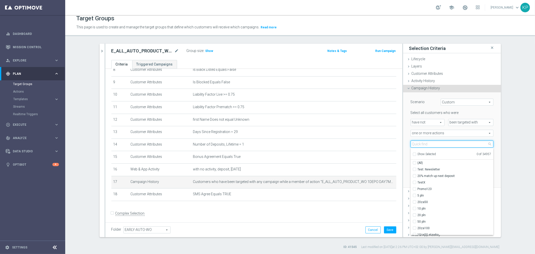
click at [418, 144] on input "search" at bounding box center [452, 143] width 83 height 7
paste input "E_ALL_AUTO_PRODUCT_WO 1DEPO DAY1MAIL_DAILY"
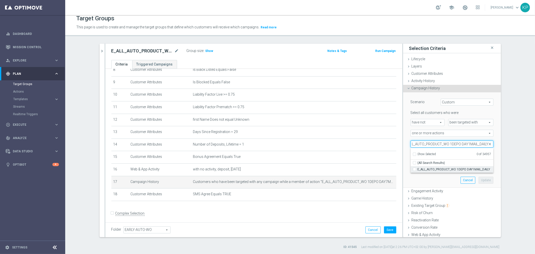
type input "E_ALL_AUTO_PRODUCT_WO 1DEPO DAY1MAIL_DAILY"
click at [425, 167] on span "E_ALL_AUTO_PRODUCT_WO 1DEPO DAY1MAIL_DAILY" at bounding box center [456, 169] width 76 height 4
click at [418, 168] on input "E_ALL_AUTO_PRODUCT_WO 1DEPO DAY1MAIL_DAILY" at bounding box center [415, 169] width 3 height 3
checkbox input "true"
type input "E_ALL_AUTO_PRODUCT_WO 1DEPO DAY1MAIL_DAILY"
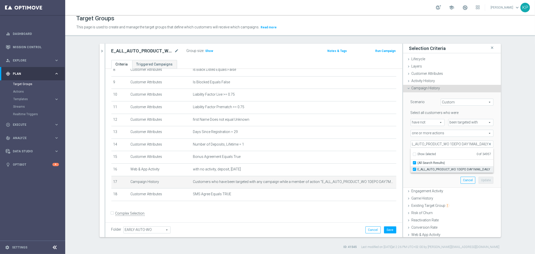
checkbox input "true"
click at [480, 181] on button "Update" at bounding box center [486, 180] width 15 height 7
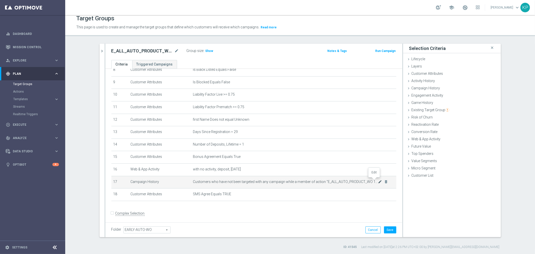
click at [378, 180] on icon "mode_edit" at bounding box center [380, 182] width 4 height 4
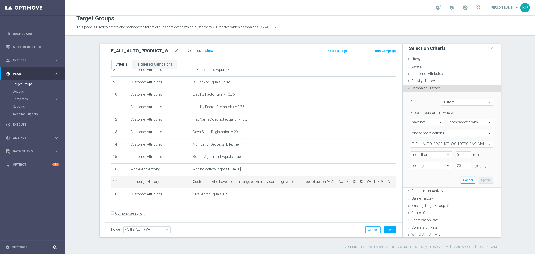
click at [446, 143] on span "E_ALL_AUTO_PRODUCT_WO 1DEPO DAY1MAIL_DAILY" at bounding box center [452, 144] width 82 height 7
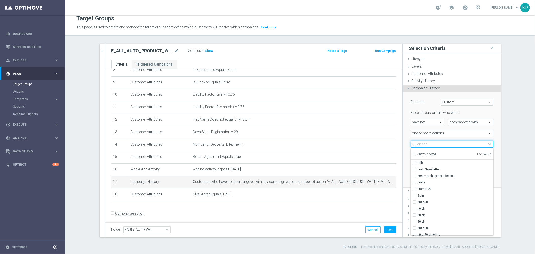
click at [439, 146] on input "search" at bounding box center [452, 143] width 83 height 7
paste input "E_ALL_AUTO_PRODUCT_WO 1DEPO DAY2MAIL_DAILY"
type input "E_ALL_AUTO_PRODUCT_WO 1DEPO DAY2MAIL_DAILY"
checkbox input "true"
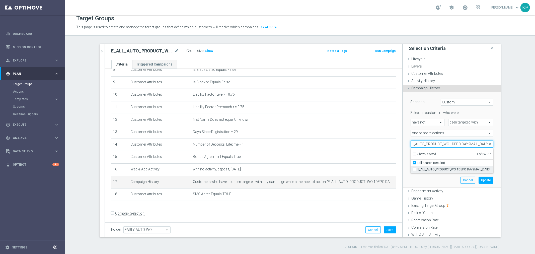
type input "E_ALL_AUTO_PRODUCT_WO 1DEPO DAY2MAIL_DAILY"
click at [428, 170] on span "E_ALL_AUTO_PRODUCT_WO 1DEPO DAY2MAIL_DAILY" at bounding box center [456, 169] width 76 height 4
click at [418, 170] on input "E_ALL_AUTO_PRODUCT_WO 1DEPO DAY2MAIL_DAILY" at bounding box center [415, 169] width 3 height 3
checkbox input "true"
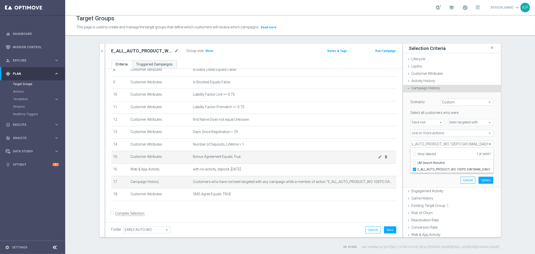
type input "Selected 2 of 34957"
checkbox input "false"
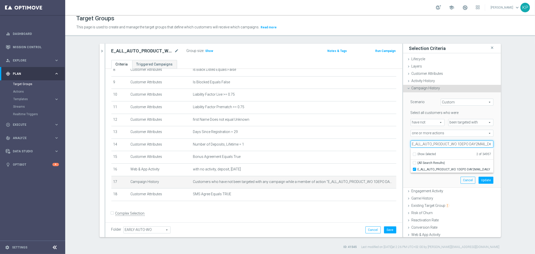
click at [447, 147] on input "E_ALL_AUTO_PRODUCT_WO 1DEPO DAY2MAIL_DAILY" at bounding box center [452, 143] width 83 height 7
paste input "3SMS"
type input "E_ALL_AUTO_PRODUCT_WO 1DEPO DAY3SMS_DAILY"
click at [438, 168] on span "E_ALL_AUTO_PRODUCT_WO 1DEPO DAY3SMS_DAILY" at bounding box center [456, 169] width 76 height 4
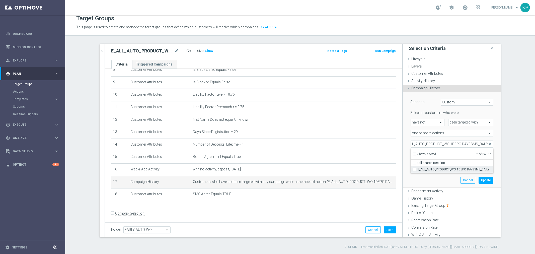
click at [418, 168] on input "E_ALL_AUTO_PRODUCT_WO 1DEPO DAY3SMS_DAILY" at bounding box center [415, 169] width 3 height 3
checkbox input "true"
type input "Selected 3 of 34957"
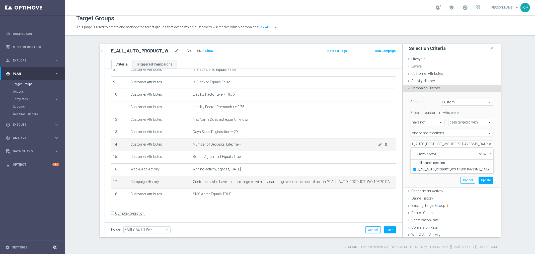
scroll to position [0, 0]
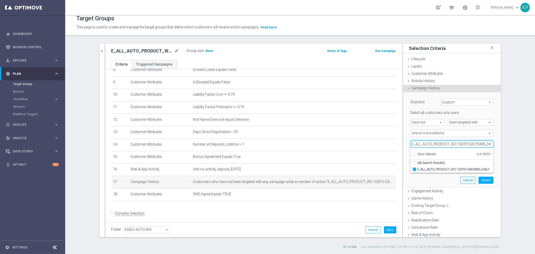
click at [467, 143] on input "E_ALL_AUTO_PRODUCT_WO 1DEPO DAY3SMS_DAILY" at bounding box center [452, 143] width 83 height 7
paste input "5MAIL"
click at [444, 143] on input "E_ALL_AUTO_PRODUCT_WO 1DEPO DAY5MAIL_DAILY" at bounding box center [452, 143] width 83 height 7
paste input "7SMS"
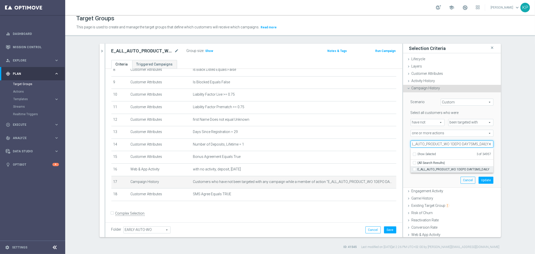
type input "E_ALL_AUTO_PRODUCT_WO 1DEPO DAY7SMS_DAILY"
click at [445, 167] on span "E_ALL_AUTO_PRODUCT_WO 1DEPO DAY7SMS_DAILY" at bounding box center [456, 169] width 76 height 4
click at [418, 168] on input "E_ALL_AUTO_PRODUCT_WO 1DEPO DAY7SMS_DAILY" at bounding box center [415, 169] width 3 height 3
checkbox input "true"
type input "Selected 4 of 34957"
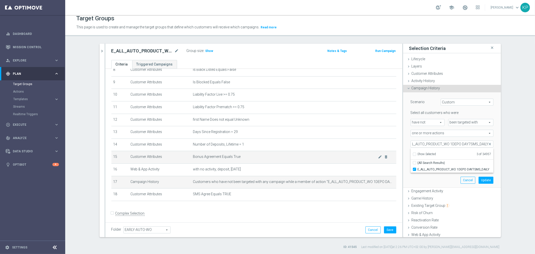
scroll to position [0, 0]
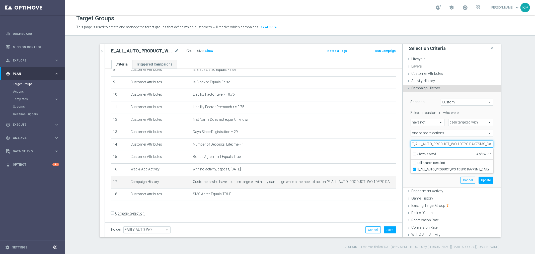
click at [419, 144] on input "E_ALL_AUTO_PRODUCT_WO 1DEPO DAY7SMS_DAILY" at bounding box center [452, 143] width 83 height 7
paste input "MAIL"
type input "E_ALL_AUTO_PRODUCT_WO 1DEPO DAY7MAIL_DAILY"
click at [426, 167] on span "E_ALL_AUTO_PRODUCT_WO 1DEPO DAY7MAIL_DAILY" at bounding box center [456, 169] width 76 height 4
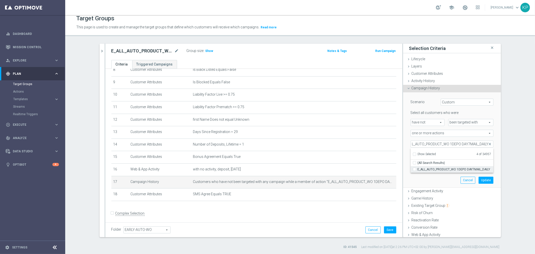
click at [418, 168] on input "E_ALL_AUTO_PRODUCT_WO 1DEPO DAY7MAIL_DAILY" at bounding box center [415, 169] width 3 height 3
checkbox input "true"
type input "Selected 5 of 34957"
click at [423, 183] on div "Scenario Custom Custom arrow_drop_down search Select all customers who were hav…" at bounding box center [452, 139] width 90 height 95
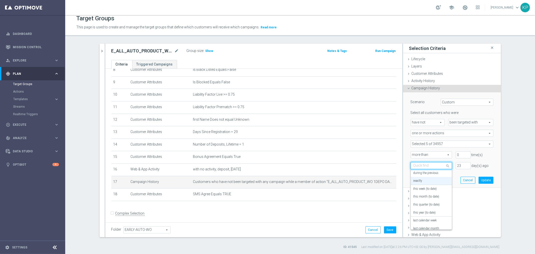
click at [446, 166] on span at bounding box center [449, 165] width 6 height 7
click at [420, 173] on label "during the previous" at bounding box center [425, 173] width 25 height 4
click at [456, 162] on input "number" at bounding box center [463, 165] width 15 height 7
type input "7"
click at [479, 178] on button "Update" at bounding box center [486, 180] width 15 height 7
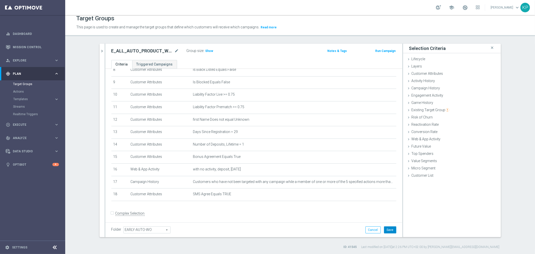
click at [385, 228] on button "Save" at bounding box center [390, 229] width 12 height 7
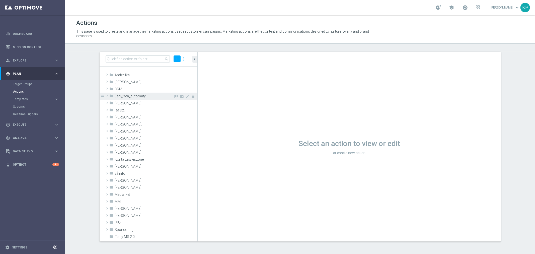
click at [137, 96] on span "Early/rea_automaty" at bounding box center [144, 96] width 59 height 4
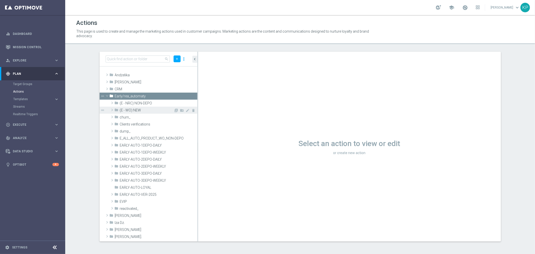
click at [148, 111] on span "(E - WO) NEW" at bounding box center [147, 110] width 54 height 4
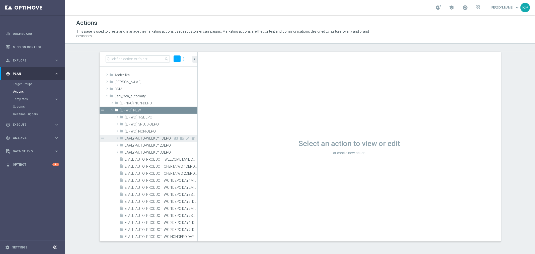
click at [154, 138] on span "EARLY-AUTO-WEEKLY 1DEPO" at bounding box center [149, 138] width 49 height 4
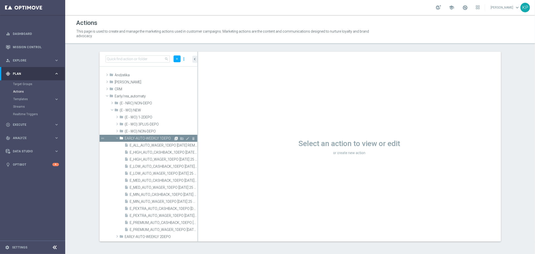
click at [174, 138] on icon "library_add" at bounding box center [176, 138] width 4 height 4
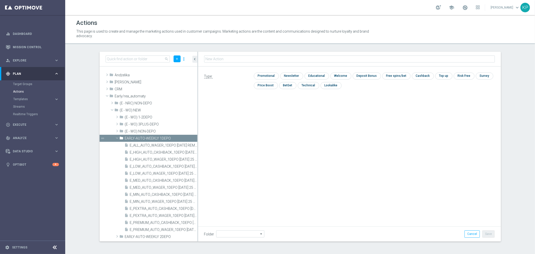
type input "EARLY-AUTO-WEEKLY 1DEPO"
type input "E_ALL_AUTO_PRODUCT_WO 1DEPO DAY5MAIL_DAILY"
click at [269, 77] on input "checkbox" at bounding box center [266, 76] width 24 height 7
checkbox input "true"
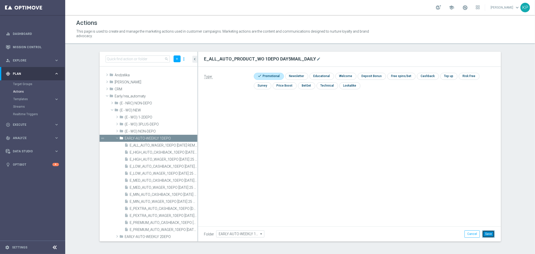
click at [487, 232] on button "Save" at bounding box center [488, 233] width 12 height 7
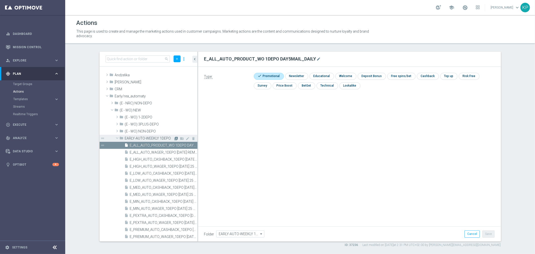
click at [174, 139] on icon "library_add" at bounding box center [176, 138] width 4 height 4
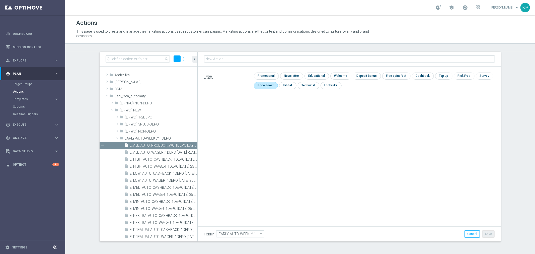
type input "E_ALL_AUTO_PRODUCT_WO 1DEPO DAY30SMS_DAILY"
click at [263, 76] on input "checkbox" at bounding box center [266, 76] width 24 height 7
checkbox input "true"
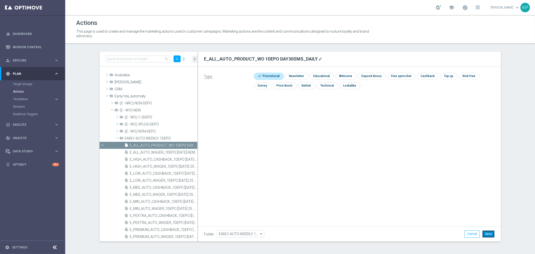
click at [485, 231] on button "Save" at bounding box center [488, 233] width 12 height 7
click at [174, 138] on icon "library_add" at bounding box center [176, 138] width 4 height 4
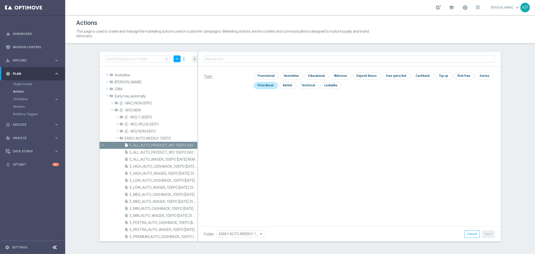
type input "E_ALL_AUTO_PRODUCT_WO 1DEPO DAY29MAIL_DAILY"
click at [266, 75] on input "checkbox" at bounding box center [266, 76] width 24 height 7
checkbox input "true"
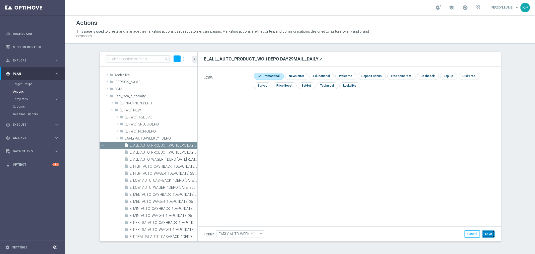
click at [486, 230] on button "Save" at bounding box center [488, 233] width 12 height 7
click at [171, 136] on div "drag_handle" at bounding box center [149, 138] width 98 height 7
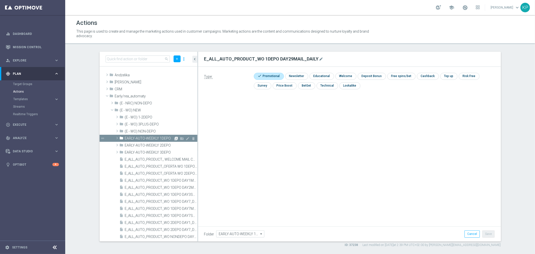
click at [174, 137] on icon "library_add" at bounding box center [176, 138] width 4 height 4
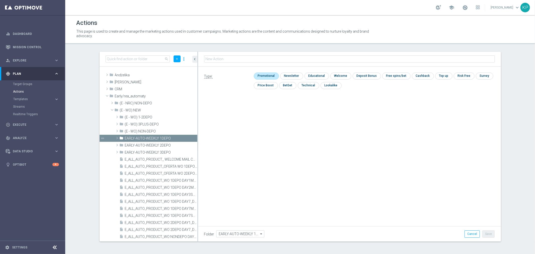
type input "E_ALL_AUTO_PRODUCT_WO 1DEPO DAY28PW_DAILY"
click at [264, 74] on input "checkbox" at bounding box center [266, 76] width 24 height 7
checkbox input "true"
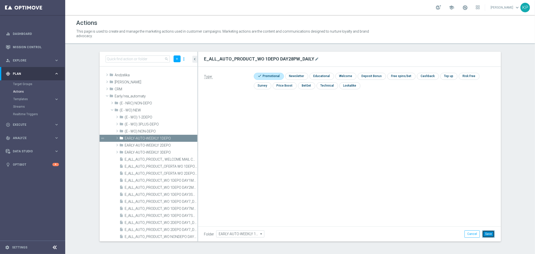
click at [490, 232] on button "Save" at bounding box center [488, 233] width 12 height 7
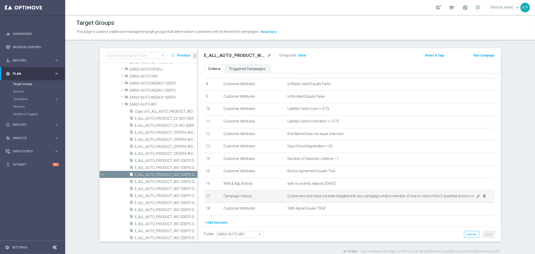
scroll to position [115, 0]
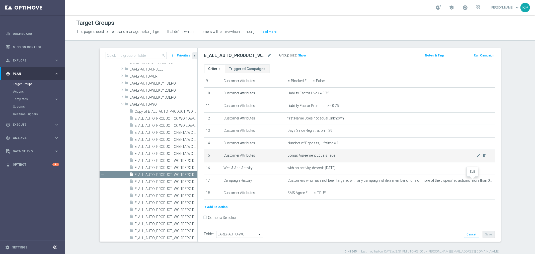
drag, startPoint x: 472, startPoint y: 179, endPoint x: 455, endPoint y: 155, distance: 30.0
click at [0, 0] on icon "mode_edit" at bounding box center [0, 0] width 0 height 0
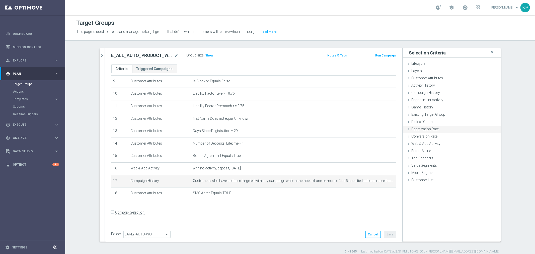
scroll to position [110, 0]
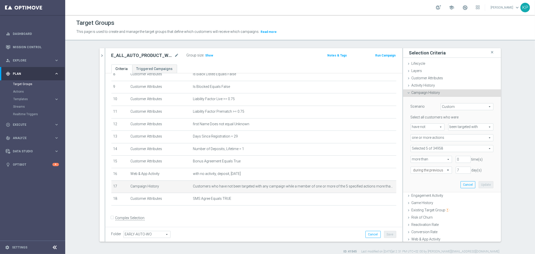
click at [442, 147] on span at bounding box center [452, 148] width 82 height 7
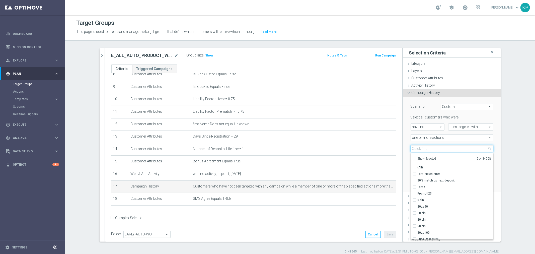
click at [436, 149] on input "search" at bounding box center [452, 148] width 83 height 7
paste input "E_ALL_AUTO_PRODUCT_WO 1DEPO DAY5MAIL_DAILY"
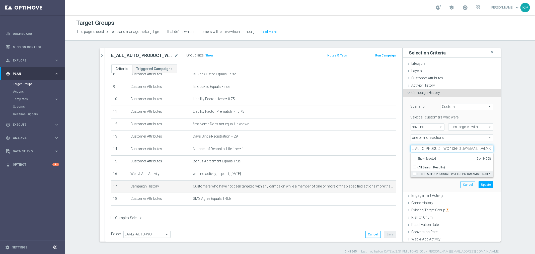
type input "E_ALL_AUTO_PRODUCT_WO 1DEPO DAY5MAIL_DAILY"
click at [420, 174] on span "E_ALL_AUTO_PRODUCT_WO 1DEPO DAY5MAIL_DAILY" at bounding box center [456, 174] width 76 height 4
click at [418, 174] on input "E_ALL_AUTO_PRODUCT_WO 1DEPO DAY5MAIL_DAILY" at bounding box center [415, 173] width 3 height 3
checkbox input "true"
type input "Selected 6 of 34958"
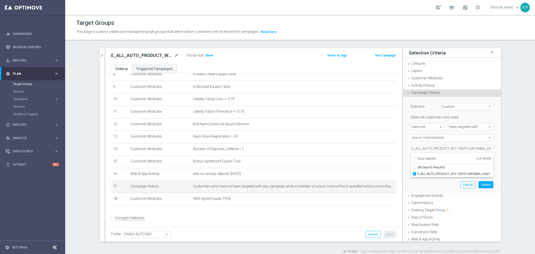
scroll to position [0, 0]
click at [407, 153] on div "Scenario Custom Custom arrow_drop_down search Select all customers who were hav…" at bounding box center [452, 144] width 90 height 95
click at [479, 182] on button "Update" at bounding box center [486, 184] width 15 height 7
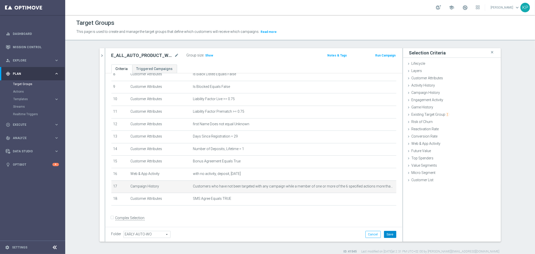
click at [392, 234] on button "Save" at bounding box center [390, 234] width 12 height 7
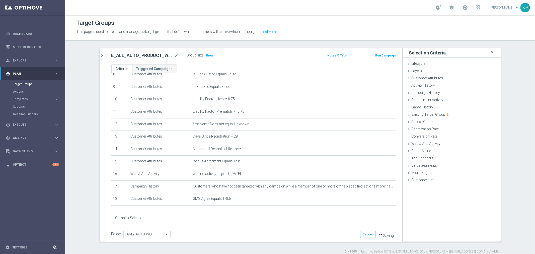
click at [293, 26] on div "Target Groups" at bounding box center [300, 23] width 448 height 10
click at [124, 55] on h2 "E_ALL_AUTO_PRODUCT_WO 1DEPO DAY30SMS_DAILY" at bounding box center [142, 55] width 62 height 6
copy div "E_ALL_AUTO_PRODUCT_WO 1DEPO DAY30SMS_DAILY"
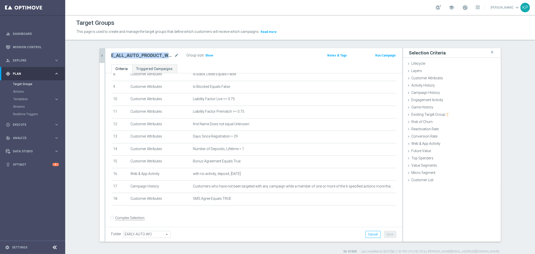
click at [102, 56] on icon "chevron_right" at bounding box center [102, 55] width 5 height 5
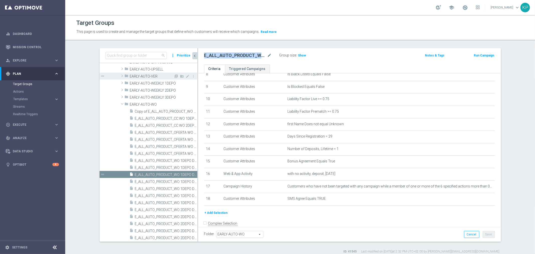
scroll to position [115, 0]
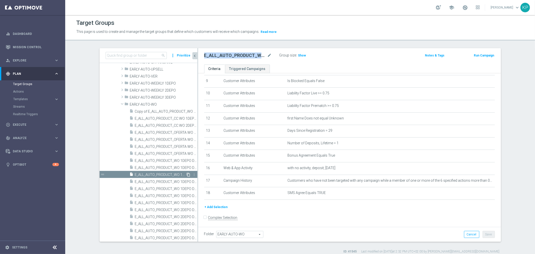
click at [187, 174] on icon "content_copy" at bounding box center [189, 175] width 4 height 4
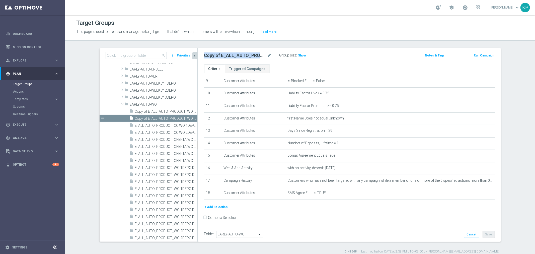
scroll to position [93, 0]
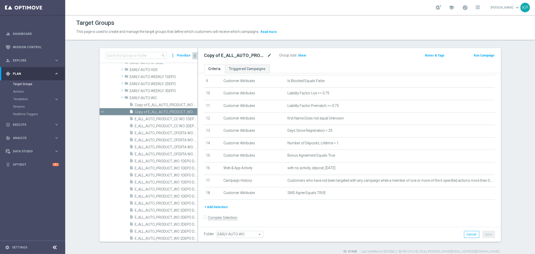
click at [268, 54] on icon "mode_edit" at bounding box center [269, 55] width 5 height 6
click at [238, 56] on input "Copy of E_ALL_AUTO_PRODUCT_WO 1DEPO DAY30SMS_DAILY" at bounding box center [238, 55] width 68 height 7
drag, startPoint x: 222, startPoint y: 56, endPoint x: 196, endPoint y: 56, distance: 26.1
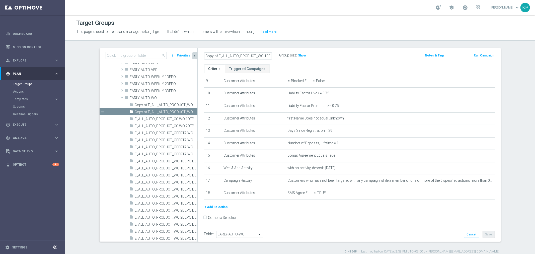
click at [198, 56] on div "Copy of E_ALL_AUTO_PRODUCT_WO 1DEPO DAY30SMS_DAILY Group size : Show Notes & Ta…" at bounding box center [349, 56] width 303 height 16
click at [210, 56] on input "Copy of E_ALL_AUTO_PRODUCT_WO 1DEPO DAY30SMS_DAILY" at bounding box center [238, 55] width 68 height 7
click at [215, 55] on input "Copy of E_ALL_AUTO_PRODUCT_WO 1DEPO DAY30SMS_DAILY" at bounding box center [238, 55] width 68 height 7
drag, startPoint x: 216, startPoint y: 55, endPoint x: 178, endPoint y: 56, distance: 38.6
click at [178, 56] on as-split "search more_vert Prioritize Customer Target Groups library_add create_new_folder" at bounding box center [300, 144] width 401 height 193
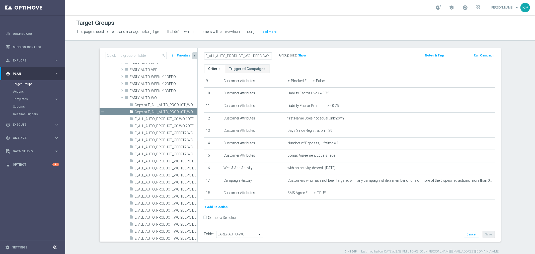
scroll to position [0, 20]
drag, startPoint x: 225, startPoint y: 56, endPoint x: 273, endPoint y: 55, distance: 48.4
click at [273, 55] on div "E_ALL_AUTO_PRODUCT_WO 1DEPO DAY30SMS_DAILY" at bounding box center [237, 55] width 75 height 7
click at [249, 57] on input "E_ALL_AUTO_PRODUCT_WO 1DEPO DAY30SMS_DAILY" at bounding box center [238, 55] width 68 height 7
click at [252, 55] on input "E_ALL_AUTO_PRODUCT_WO 1DEPO DAY30SMS_DAILY" at bounding box center [238, 55] width 68 height 7
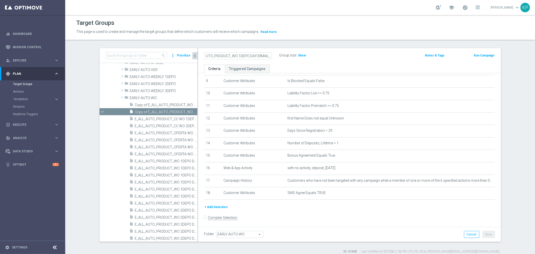
scroll to position [0, 21]
drag, startPoint x: 254, startPoint y: 56, endPoint x: 283, endPoint y: 54, distance: 28.9
click at [283, 54] on div "E_ALL_AUTO_PRODUCT_WO 1DEPO DAY29MAIL_DAILY Group size : Show" at bounding box center [299, 56] width 199 height 8
type input "E_ALL_AUTO_PRODUCT_WO 1DEPO DAY29MAIL_DAILY"
click at [279, 55] on label "Group size" at bounding box center [287, 55] width 17 height 4
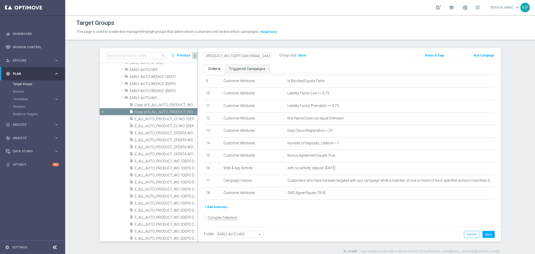
scroll to position [0, 0]
click at [476, 129] on icon "mode_edit" at bounding box center [478, 131] width 4 height 4
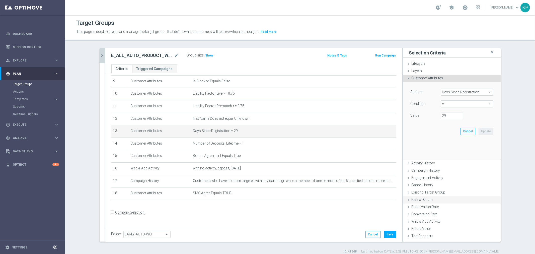
scroll to position [110, 0]
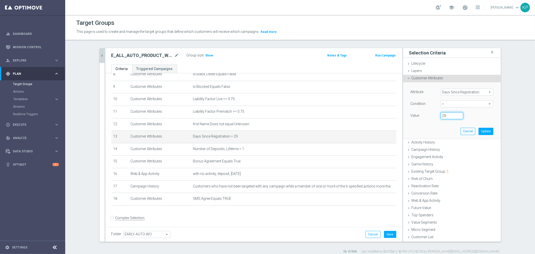
type input "28"
click at [457, 116] on input "28" at bounding box center [452, 115] width 23 height 7
click at [481, 131] on button "Update" at bounding box center [486, 131] width 15 height 7
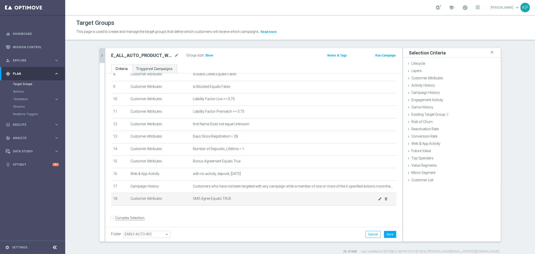
click at [378, 199] on icon "mode_edit" at bounding box center [380, 199] width 4 height 4
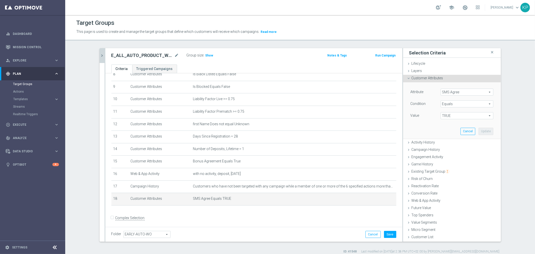
click at [449, 90] on span "SMS Agree" at bounding box center [467, 92] width 52 height 7
click at [0, 0] on input "search" at bounding box center [0, 0] width 0 height 0
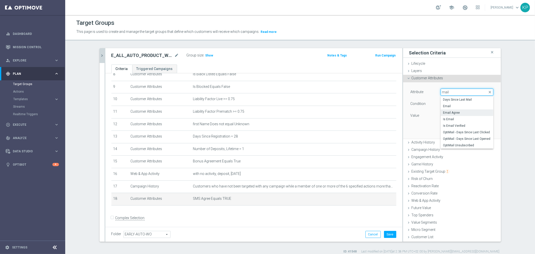
type input "mail"
click at [469, 111] on span "Email Agree" at bounding box center [467, 113] width 48 height 4
type input "Email Agree"
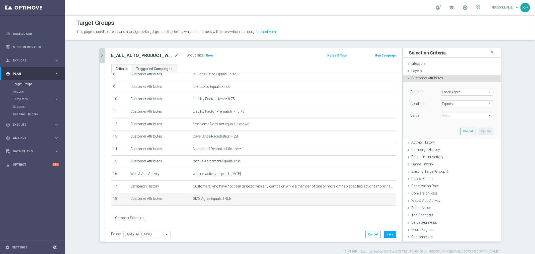
click at [458, 112] on span "TRUE" at bounding box center [467, 115] width 52 height 7
click at [451, 129] on span "TRUE" at bounding box center [467, 130] width 48 height 4
type input "TRUE"
drag, startPoint x: 480, startPoint y: 130, endPoint x: 425, endPoint y: 134, distance: 55.6
click at [480, 130] on button "Update" at bounding box center [486, 131] width 15 height 7
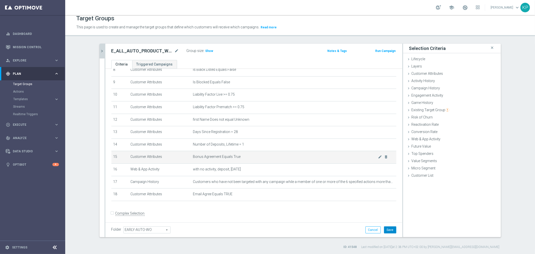
drag, startPoint x: 391, startPoint y: 228, endPoint x: 303, endPoint y: 156, distance: 114.1
click at [391, 228] on button "Save" at bounding box center [390, 229] width 12 height 7
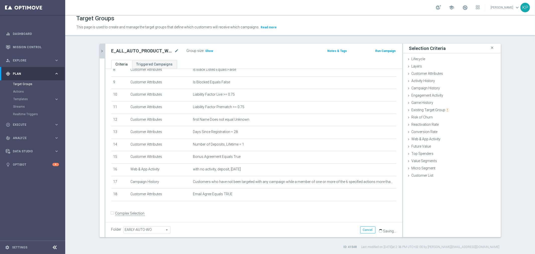
click at [157, 54] on div "E_ALL_AUTO_PRODUCT_WO 1DEPO DAY29MAIL_DAILY mode_edit Group size : Show Notes &…" at bounding box center [253, 52] width 297 height 16
copy div "E_ALL_AUTO_PRODUCT_WO 1DEPO DAY29MAIL_DAILY"
click at [100, 50] on icon "chevron_right" at bounding box center [102, 51] width 5 height 5
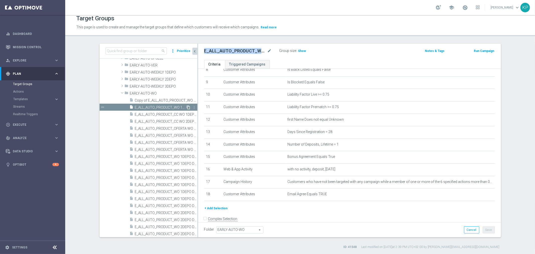
click at [187, 107] on icon "content_copy" at bounding box center [189, 107] width 4 height 4
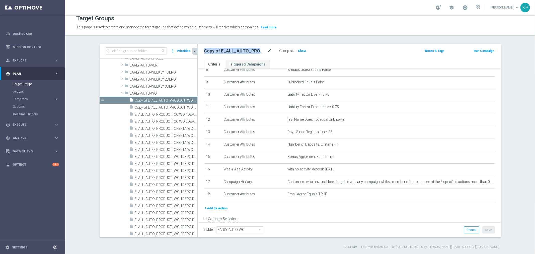
scroll to position [100, 0]
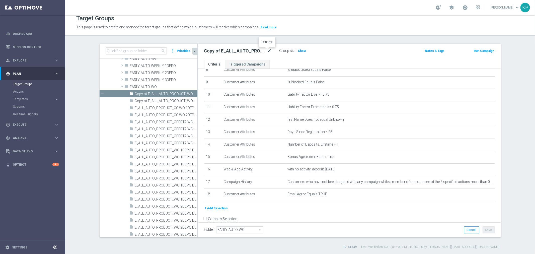
click at [267, 51] on icon "mode_edit" at bounding box center [269, 51] width 5 height 6
click at [249, 52] on input "Copy of E_ALL_AUTO_PRODUCT_WO 1DEPO DAY29MAIL_DAILY" at bounding box center [238, 51] width 68 height 7
click at [259, 51] on input "Copy of E_ALL_AUTO_PRODUCT_WO 1DEPO DAY28MAIL_DAILY" at bounding box center [238, 51] width 68 height 7
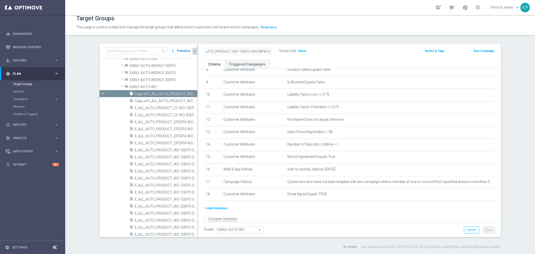
scroll to position [0, 0]
drag, startPoint x: 220, startPoint y: 51, endPoint x: 187, endPoint y: 49, distance: 32.7
click at [187, 49] on as-split "search more_vert Prioritize Customer Target Groups library_add create_new_folder" at bounding box center [300, 140] width 401 height 193
click at [237, 49] on input "Copy of E_ALL_AUTO_PRODUCT_WO 1DEPO DAY28PW_DAILY" at bounding box center [238, 51] width 68 height 7
drag, startPoint x: 217, startPoint y: 52, endPoint x: 177, endPoint y: 51, distance: 40.2
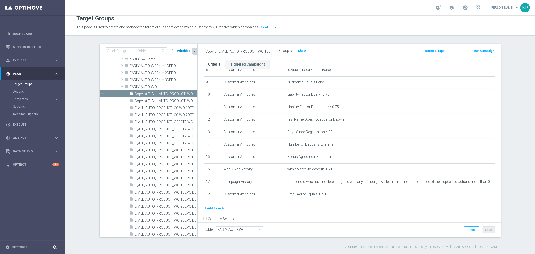
click at [177, 51] on as-split "search more_vert Prioritize Customer Target Groups library_add create_new_folder" at bounding box center [300, 140] width 401 height 193
drag, startPoint x: 228, startPoint y: 51, endPoint x: 276, endPoint y: 51, distance: 47.7
click at [276, 51] on div "E_ALL_AUTO_PRODUCT_WO 1DEPO DAY28PW_DAILY" at bounding box center [241, 50] width 75 height 7
click at [265, 51] on input "E_ALL_AUTO_PRODUCT_WO 1DEPO DAY28PW_DAILY" at bounding box center [238, 51] width 68 height 7
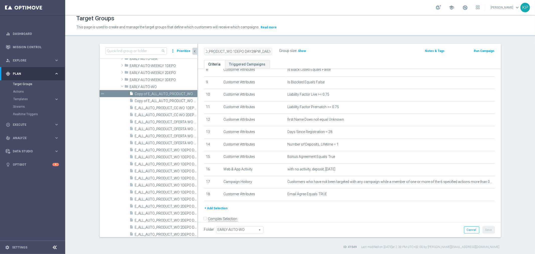
type input "E_ALL_AUTO_PRODUCT_WO 1DEPO DAY28PW_DAILY"
click at [281, 52] on label "Group size" at bounding box center [287, 51] width 17 height 4
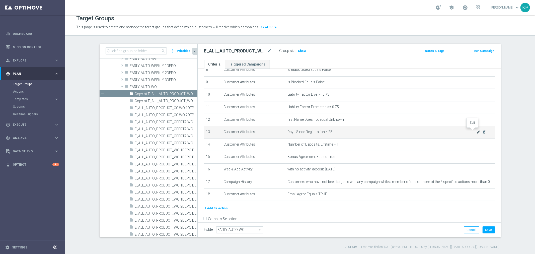
click at [476, 130] on icon "mode_edit" at bounding box center [478, 132] width 4 height 4
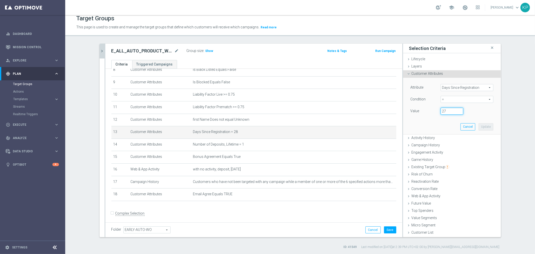
type input "27"
click at [457, 112] on input "27" at bounding box center [452, 111] width 23 height 7
click at [479, 126] on button "Update" at bounding box center [486, 126] width 15 height 7
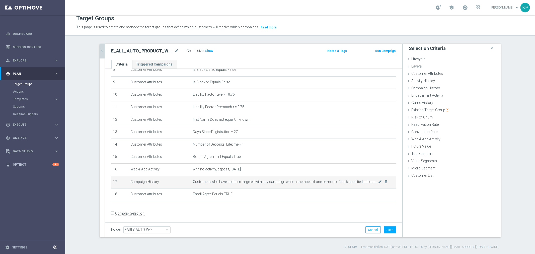
drag, startPoint x: 372, startPoint y: 191, endPoint x: 386, endPoint y: 174, distance: 22.0
click at [0, 0] on icon "mode_edit" at bounding box center [0, 0] width 0 height 0
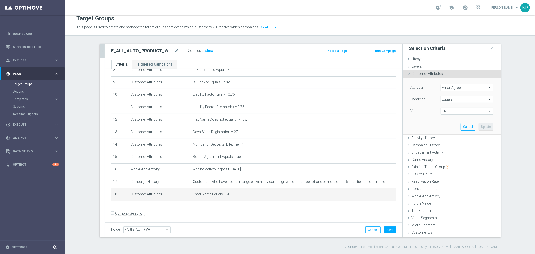
click at [448, 101] on span "Equals" at bounding box center [467, 99] width 52 height 7
click at [433, 100] on div "Condition" at bounding box center [422, 100] width 30 height 8
click at [445, 109] on span "TRUE" at bounding box center [467, 111] width 52 height 7
click at [446, 114] on div "Value TRUE TRUE arrow_drop_down search FALSE TRUE" at bounding box center [452, 112] width 90 height 8
click at [449, 90] on span "Email Agree" at bounding box center [467, 87] width 52 height 7
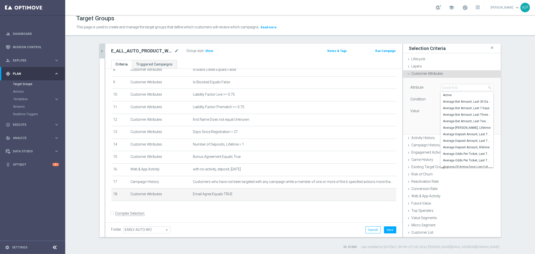
click at [449, 91] on div "Attribute Email Agree Email Agree arrow_drop_down search Active Average Bet Amo…" at bounding box center [452, 88] width 90 height 8
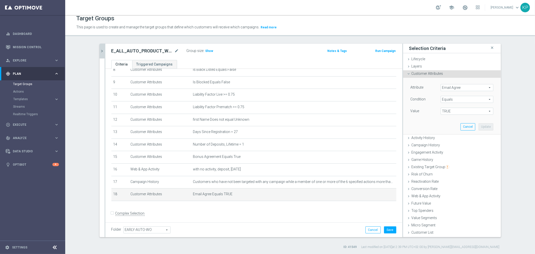
click at [449, 87] on span "Email Agree" at bounding box center [467, 87] width 52 height 7
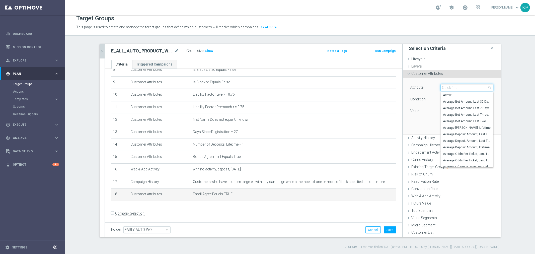
click at [449, 87] on input "search" at bounding box center [467, 87] width 53 height 7
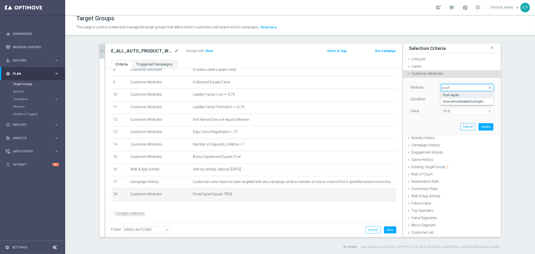
type input "push"
click at [454, 96] on span "Push Agree" at bounding box center [467, 95] width 48 height 4
type input "Push Agree"
click at [450, 110] on span "TRUE" at bounding box center [467, 111] width 52 height 7
click at [448, 124] on span "TRUE" at bounding box center [467, 125] width 48 height 4
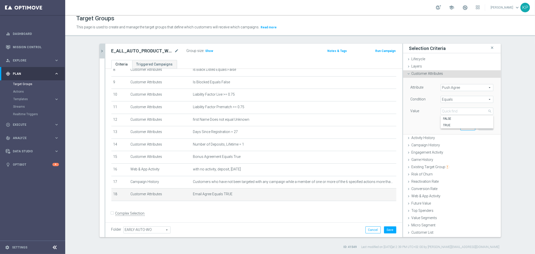
type input "TRUE"
click at [485, 125] on button "Update" at bounding box center [486, 126] width 15 height 7
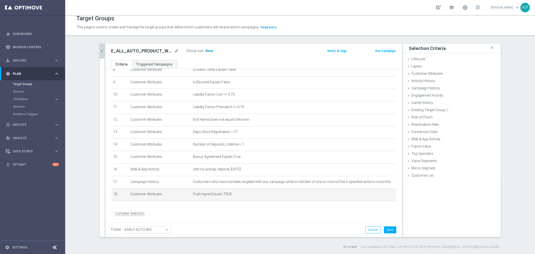
click at [210, 51] on h3 "Show" at bounding box center [209, 51] width 9 height 6
click at [223, 60] on ul "Criteria Triggered Campaigns" at bounding box center [253, 64] width 297 height 9
click at [384, 228] on button "Save" at bounding box center [390, 229] width 12 height 7
click at [128, 49] on h2 "E_ALL_AUTO_PRODUCT_WO 1DEPO DAY28PW_DAILY" at bounding box center [142, 51] width 62 height 6
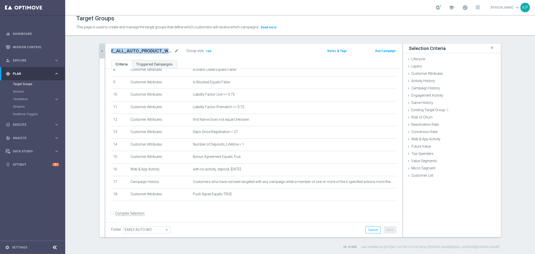
click at [128, 49] on h2 "E_ALL_AUTO_PRODUCT_WO 1DEPO DAY28PW_DAILY" at bounding box center [142, 51] width 62 height 6
copy div "E_ALL_AUTO_PRODUCT_WO 1DEPO DAY28PW_DAILY"
